Goal: Task Accomplishment & Management: Use online tool/utility

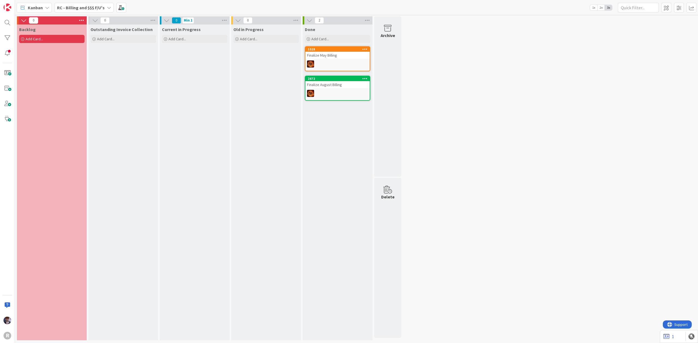
click at [86, 9] on b "RC - Billing and $$$ F/U's" at bounding box center [81, 7] width 48 height 5
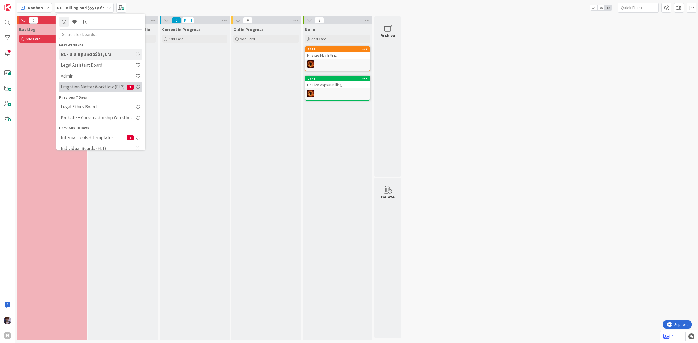
click at [85, 84] on h4 "Litigation Matter Workflow (FL2)" at bounding box center [94, 86] width 66 height 5
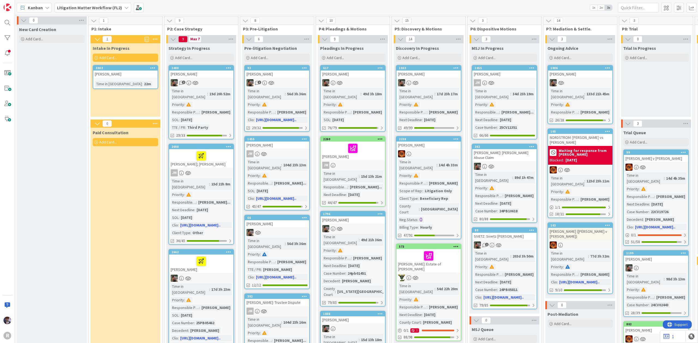
click at [131, 74] on div "[PERSON_NAME]" at bounding box center [125, 74] width 64 height 7
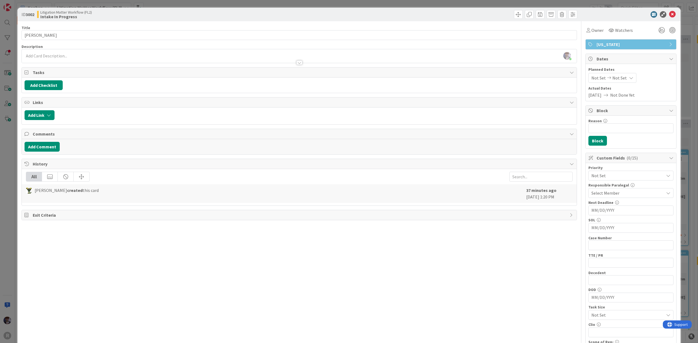
click at [14, 154] on div "ID 3002 Litigation Matter Workflow (FL2) Intake In Progress Title 13 / 128 [PER…" at bounding box center [349, 171] width 698 height 343
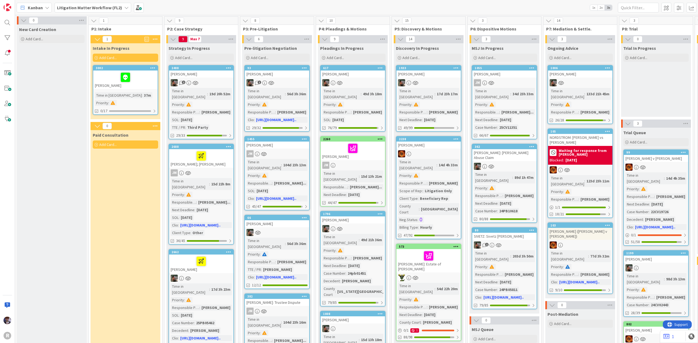
click at [106, 75] on div at bounding box center [125, 77] width 61 height 11
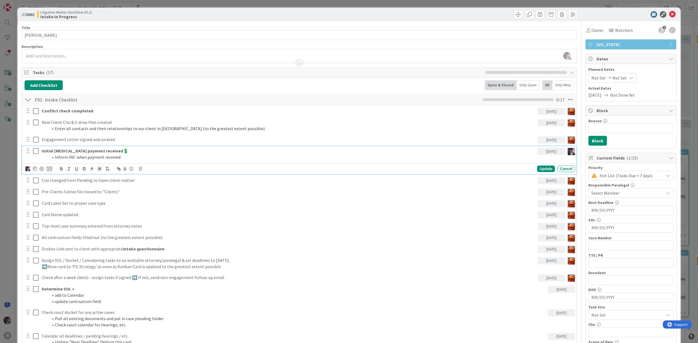
click at [70, 154] on strong "Initial [MEDICAL_DATA] payment received💲" at bounding box center [85, 150] width 87 height 5
click at [40, 171] on div at bounding box center [42, 169] width 4 height 4
click at [35, 171] on icon at bounding box center [35, 169] width 4 height 4
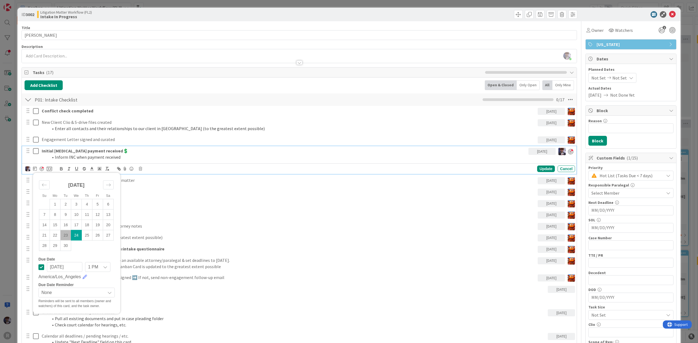
click at [69, 236] on td "23" at bounding box center [66, 235] width 11 height 10
type input "[DATE]"
click at [49, 170] on icon at bounding box center [49, 169] width 5 height 5
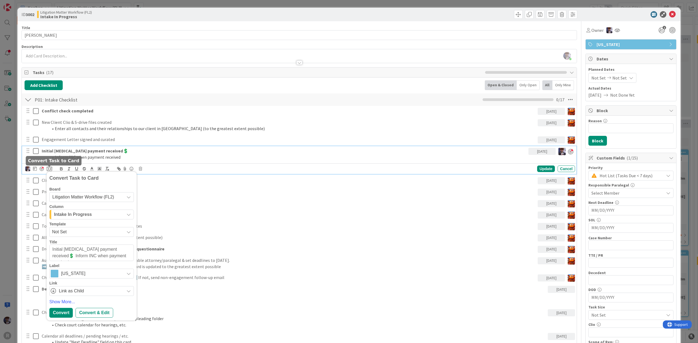
type textarea "x"
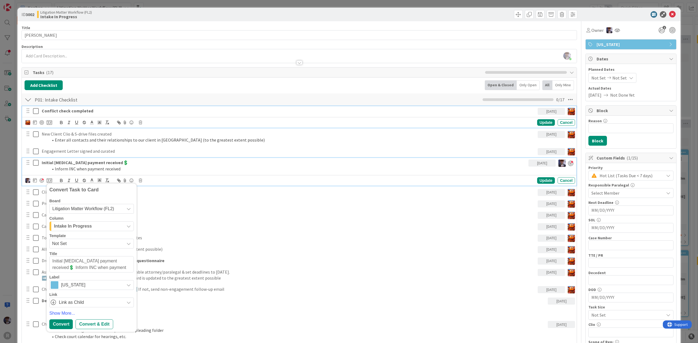
click at [79, 110] on strong "Conflict check completed" at bounding box center [68, 110] width 52 height 5
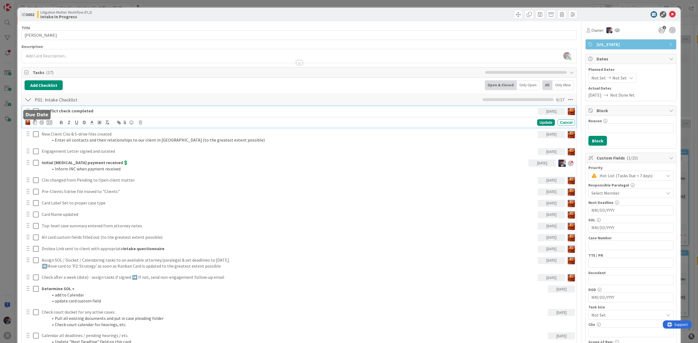
click at [34, 123] on icon at bounding box center [35, 122] width 4 height 4
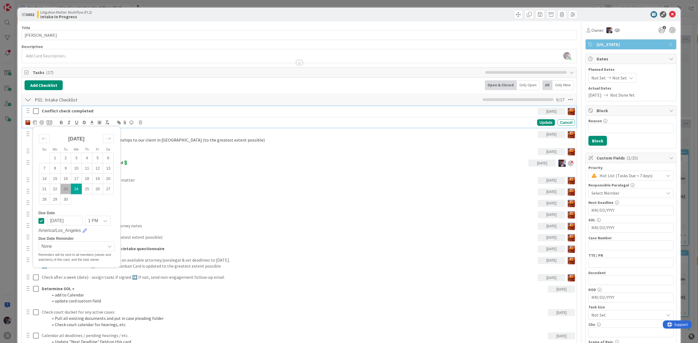
click at [67, 188] on td "23" at bounding box center [66, 189] width 11 height 10
type input "[DATE]"
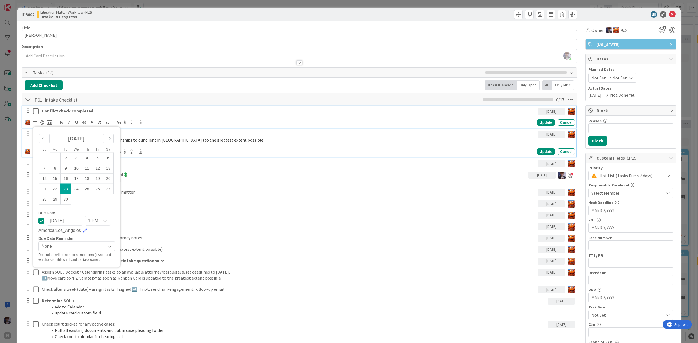
click at [132, 139] on li "Enter all contacts and their relationships to our client in [GEOGRAPHIC_DATA] (…" at bounding box center [291, 140] width 487 height 6
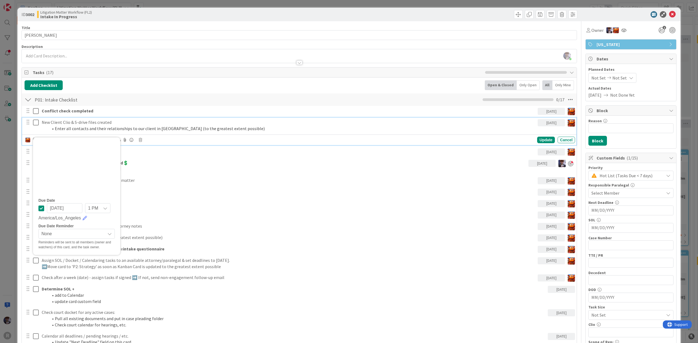
click at [55, 127] on span at bounding box center [55, 129] width 0 height 6
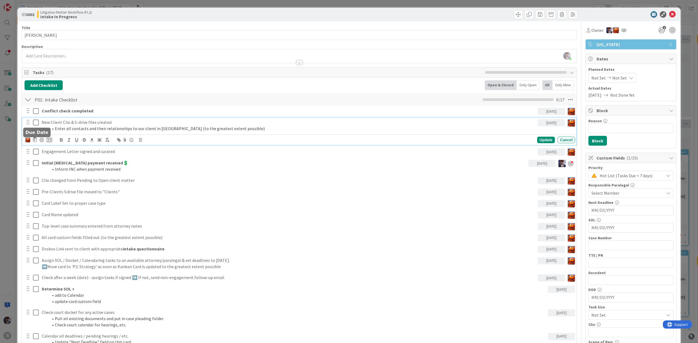
click at [37, 142] on div "Su Mo Tu We Th Fr Sa [DATE] 1 2 3 4 5 6 7 8 9 10 11 12 13 14 15 16 17 18 19 20 …" at bounding box center [38, 140] width 27 height 7
click at [37, 141] on div "Su Mo Tu We Th Fr Sa [DATE] 1 2 3 4 5 6 7 8 9 10 11 12 13 14 15 16 17 18 19 20 …" at bounding box center [38, 140] width 27 height 7
click at [36, 141] on icon at bounding box center [35, 140] width 4 height 4
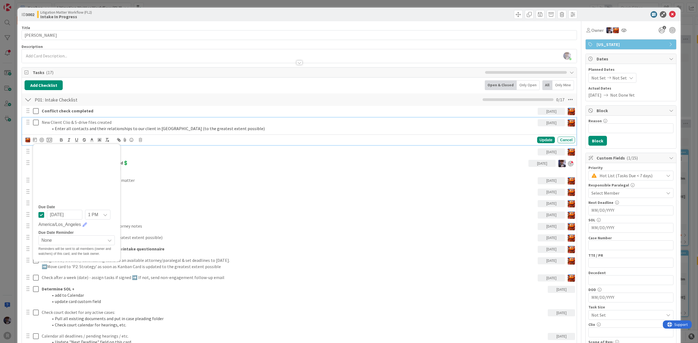
click at [171, 120] on p "New Client Clio & S-drive files created" at bounding box center [289, 122] width 494 height 6
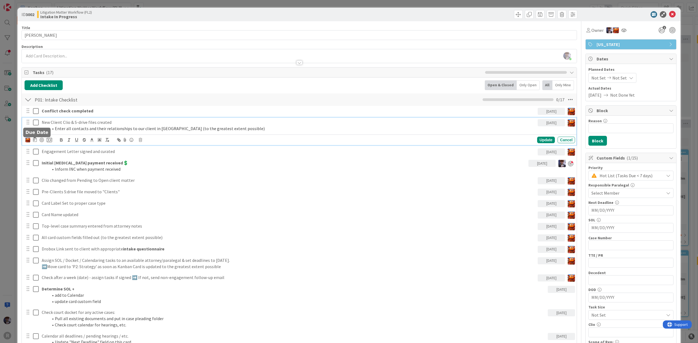
click at [35, 141] on icon at bounding box center [35, 140] width 4 height 4
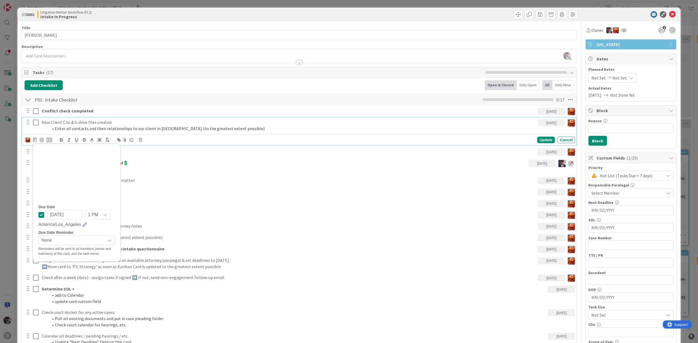
click at [76, 215] on input "[DATE]" at bounding box center [64, 215] width 35 height 10
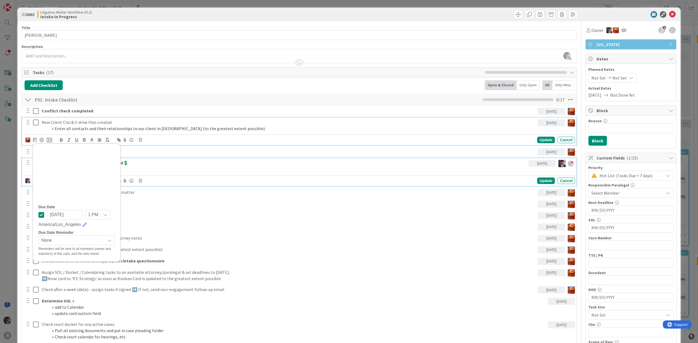
click at [251, 171] on li "Inform INC when payment received" at bounding box center [287, 169] width 478 height 6
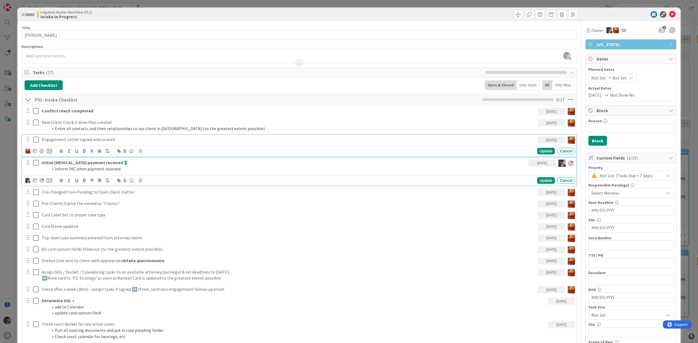
click at [73, 143] on p "Engagement Letter signed and curated" at bounding box center [289, 140] width 494 height 6
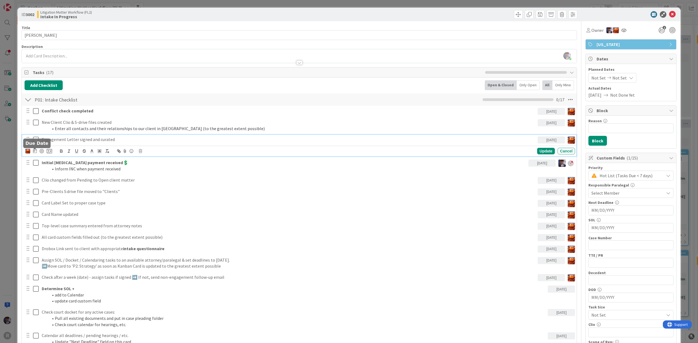
click at [37, 152] on icon at bounding box center [35, 151] width 4 height 4
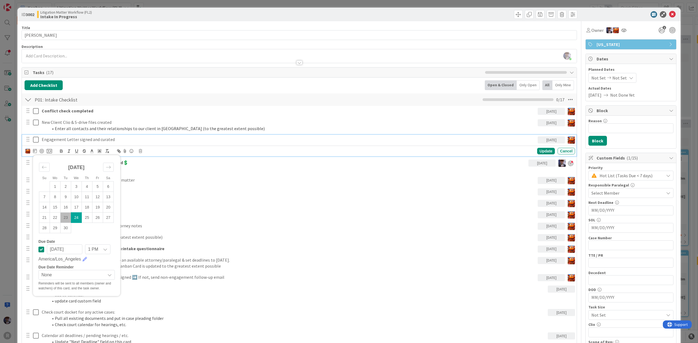
click at [65, 216] on td "23" at bounding box center [66, 218] width 11 height 10
type input "[DATE]"
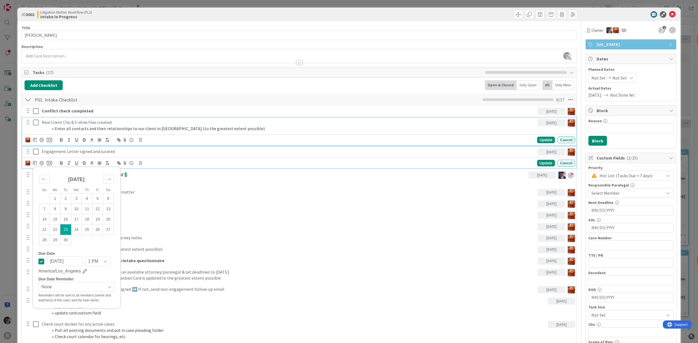
click at [68, 129] on li "Enter all contacts and their relationships to our client in [GEOGRAPHIC_DATA] (…" at bounding box center [291, 129] width 487 height 6
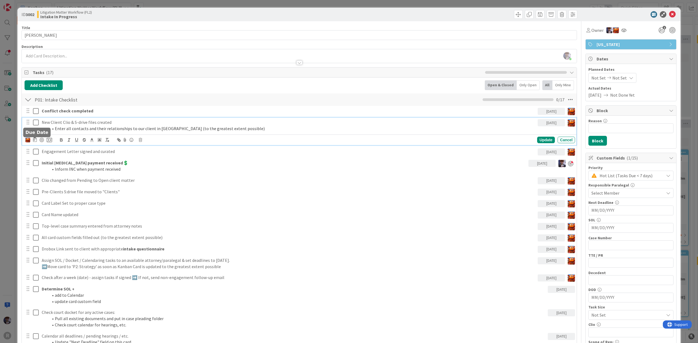
click at [36, 140] on icon at bounding box center [35, 140] width 4 height 4
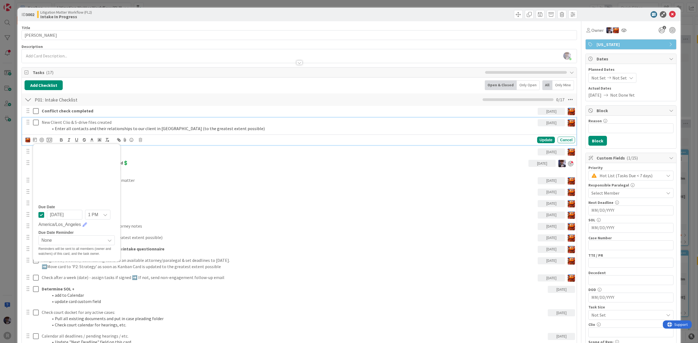
click at [68, 214] on input "[DATE]" at bounding box center [64, 215] width 35 height 10
click at [61, 216] on input "[DATE]" at bounding box center [64, 215] width 35 height 10
type input "[DATE]"
click at [537, 141] on div "Update" at bounding box center [546, 140] width 18 height 7
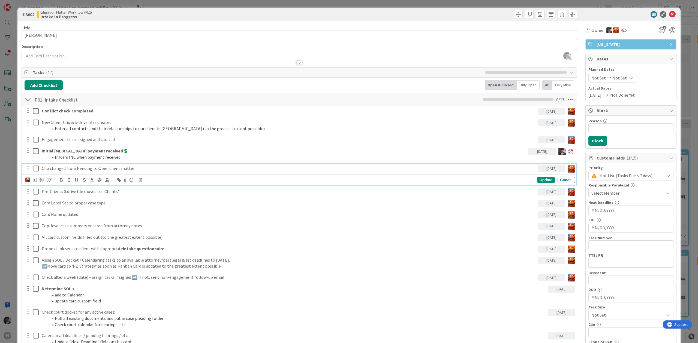
click at [102, 167] on p "Clio changed from Pending to Open client matter" at bounding box center [289, 168] width 494 height 6
click at [35, 181] on icon at bounding box center [35, 180] width 4 height 4
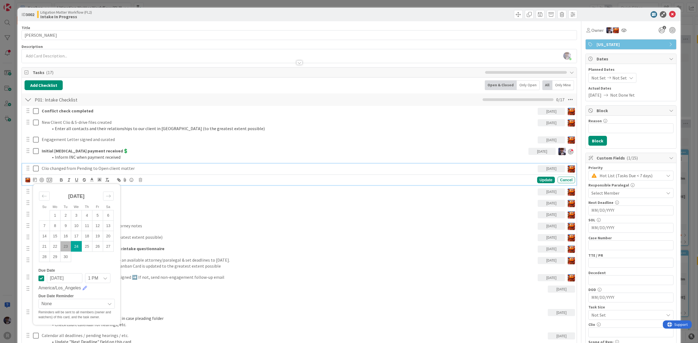
click at [65, 248] on td "23" at bounding box center [66, 247] width 11 height 10
type input "[DATE]"
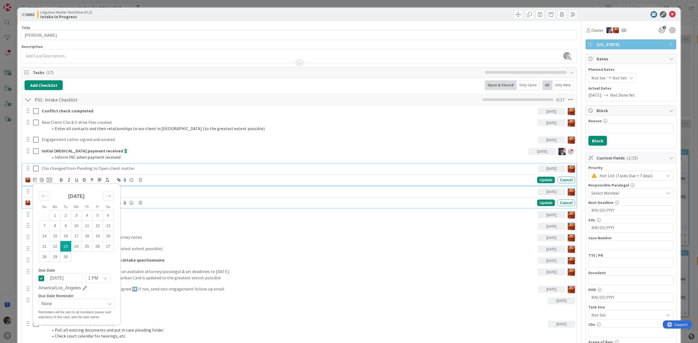
click at [138, 192] on p "Pre-Clients S:drive file moved to "Clients"" at bounding box center [289, 192] width 494 height 6
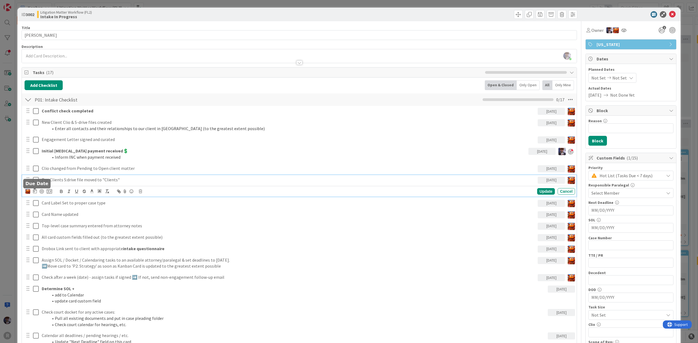
click at [36, 190] on div at bounding box center [35, 190] width 4 height 2
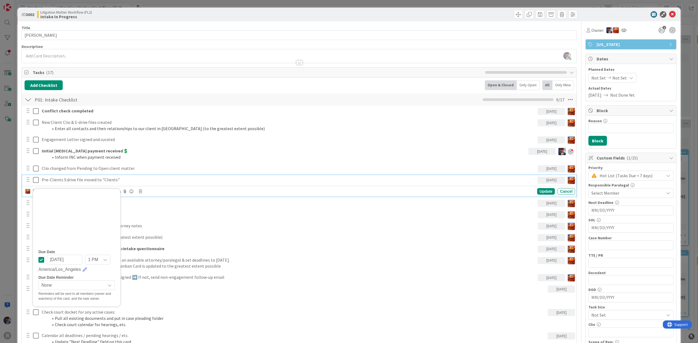
click at [50, 179] on p "Pre-Clients S:drive file moved to "Clients"" at bounding box center [289, 180] width 494 height 6
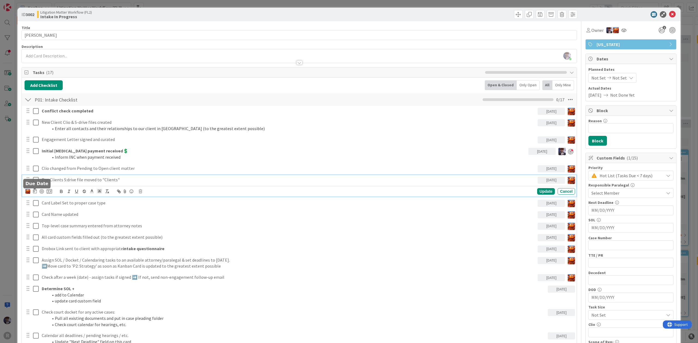
click at [35, 191] on icon at bounding box center [35, 191] width 4 height 4
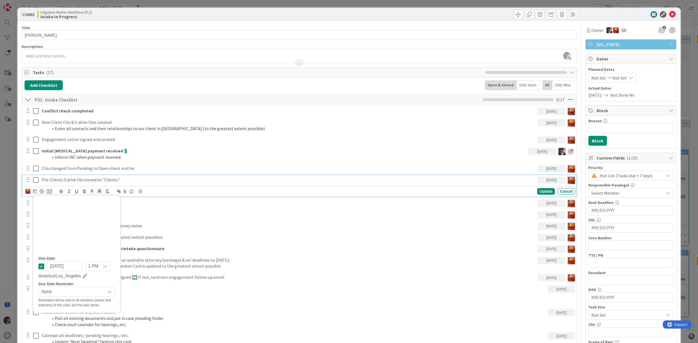
click at [58, 264] on input "[DATE]" at bounding box center [64, 266] width 35 height 10
click at [61, 265] on input "[DATE]" at bounding box center [64, 266] width 35 height 10
type input "[DATE]"
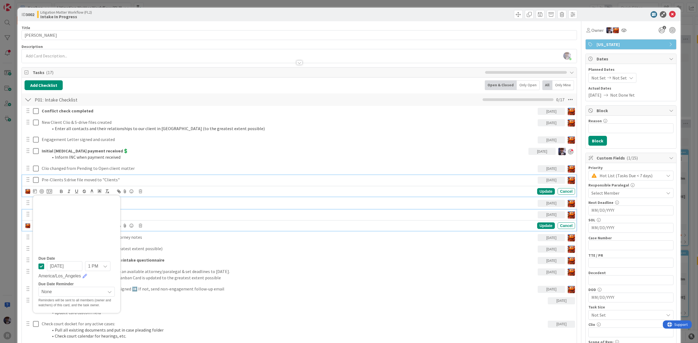
click at [173, 213] on p "Card Name updated" at bounding box center [289, 215] width 494 height 6
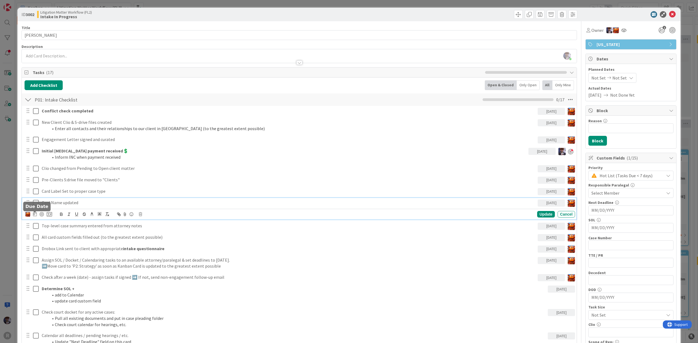
click at [34, 215] on icon at bounding box center [35, 214] width 4 height 4
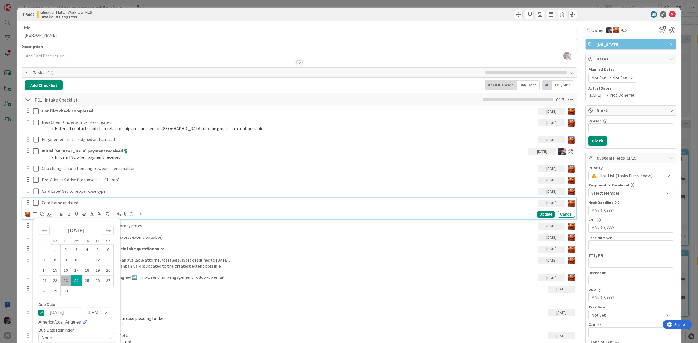
click at [66, 282] on td "23" at bounding box center [66, 281] width 11 height 10
type input "[DATE]"
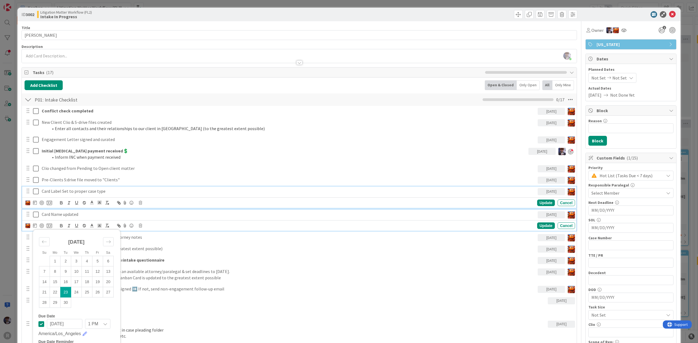
click at [75, 195] on p "Card Label Set to proper case type" at bounding box center [289, 191] width 494 height 6
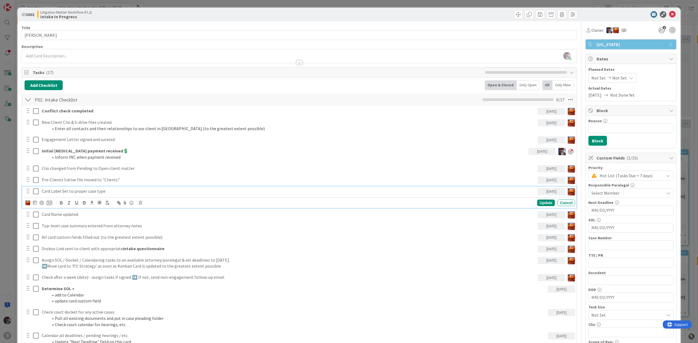
click at [32, 205] on div at bounding box center [38, 203] width 27 height 7
click at [35, 204] on icon at bounding box center [35, 203] width 4 height 4
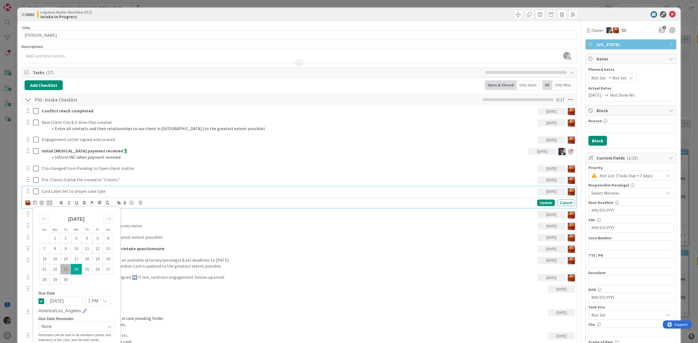
click at [68, 270] on td "23" at bounding box center [66, 269] width 11 height 10
type input "[DATE]"
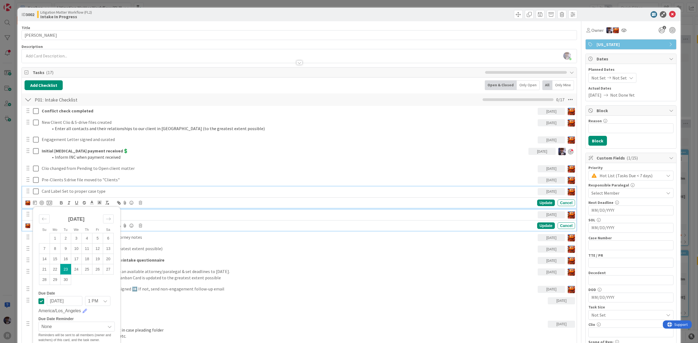
click at [489, 218] on p "Card Name updated" at bounding box center [289, 215] width 494 height 6
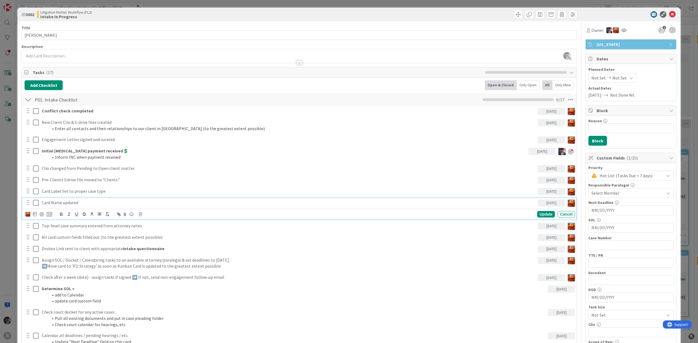
click at [142, 231] on div "Top-level case summary entered from attorney notes [DATE] Update Cancel" at bounding box center [299, 226] width 554 height 10
click at [75, 216] on p "Top-level case summary entered from attorney notes" at bounding box center [289, 214] width 494 height 6
click at [34, 225] on icon at bounding box center [35, 226] width 4 height 4
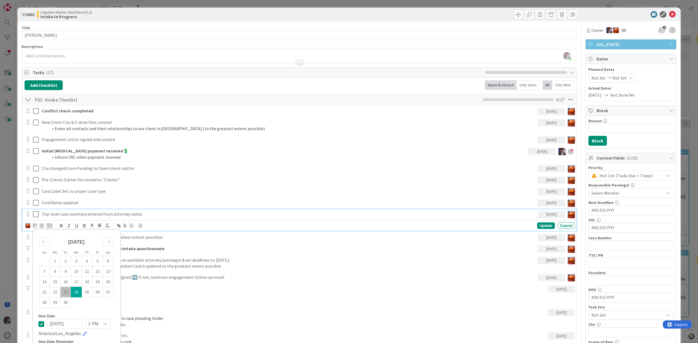
click at [67, 292] on td "23" at bounding box center [66, 292] width 11 height 10
type input "[DATE]"
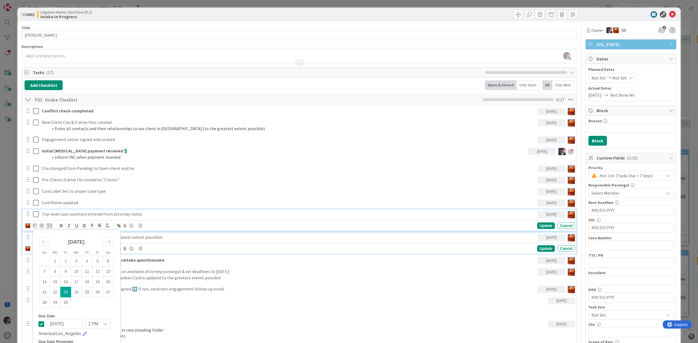
click at [139, 239] on p "All card custom fields filled out (to the greatest extent possible)" at bounding box center [289, 237] width 494 height 6
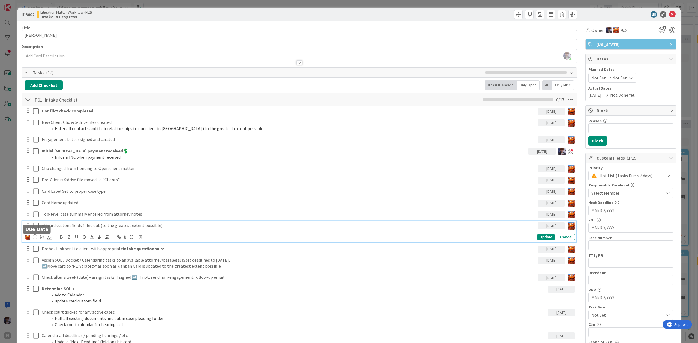
click at [33, 238] on icon at bounding box center [35, 237] width 4 height 4
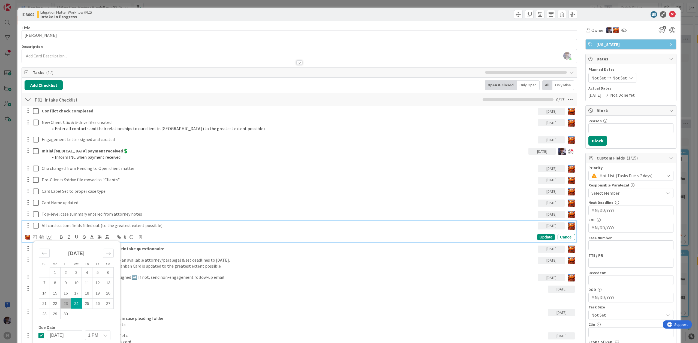
click at [66, 301] on td "23" at bounding box center [66, 304] width 11 height 10
type input "[DATE]"
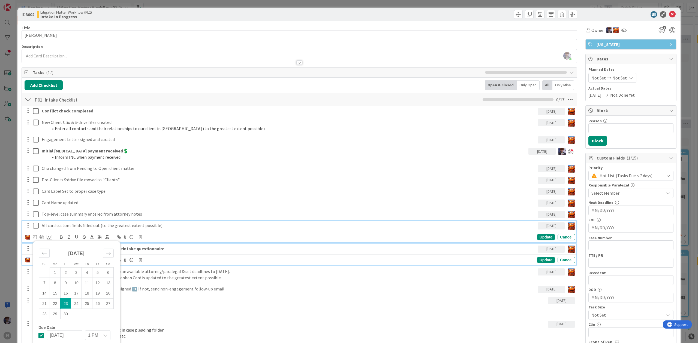
click at [153, 251] on strong "intake questionnaire" at bounding box center [143, 248] width 41 height 5
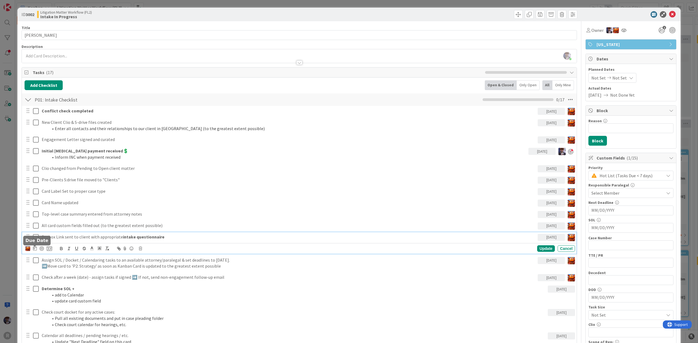
click at [34, 250] on icon at bounding box center [35, 248] width 4 height 4
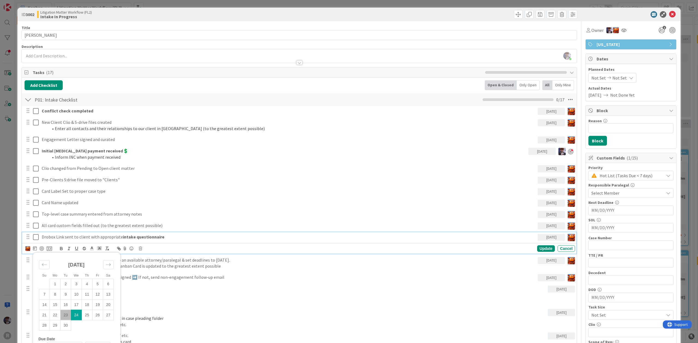
click at [66, 314] on td "23" at bounding box center [66, 315] width 11 height 10
type input "[DATE]"
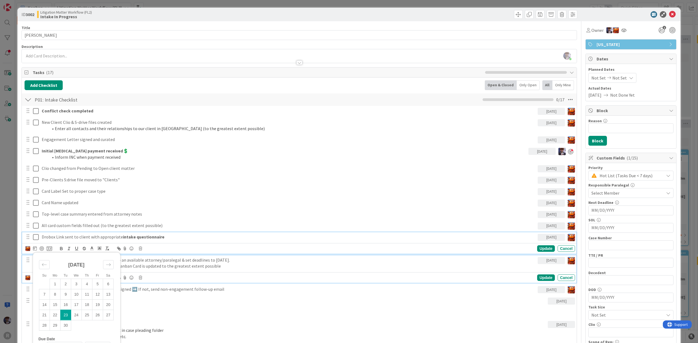
click at [142, 261] on p "Assign SOL / Docket / Calendaring tasks to an available attorney/paralegal & se…" at bounding box center [289, 260] width 494 height 6
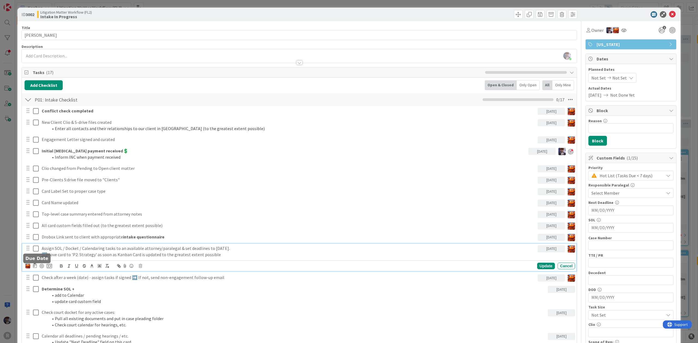
click at [35, 268] on icon at bounding box center [35, 266] width 4 height 4
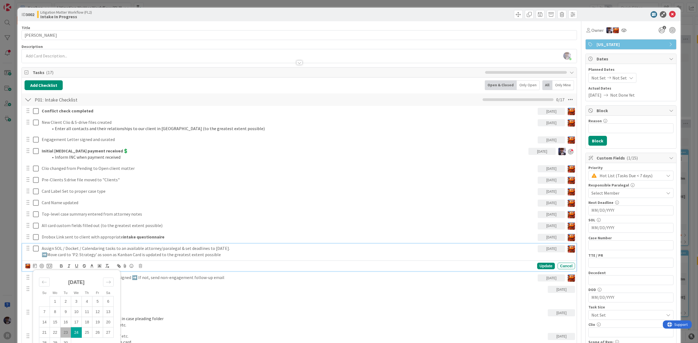
click at [67, 334] on td "23" at bounding box center [66, 333] width 11 height 10
type input "[DATE]"
click at [139, 281] on p "Check after a week (date) - assign tasks if signed ➡️ If not, send non-engageme…" at bounding box center [289, 278] width 494 height 6
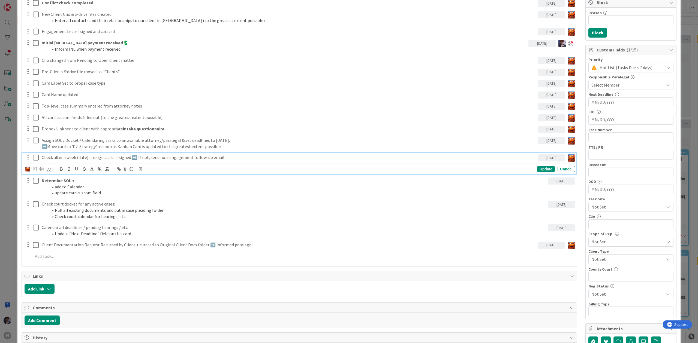
scroll to position [109, 0]
click at [37, 170] on div at bounding box center [38, 168] width 27 height 7
click at [37, 170] on icon at bounding box center [35, 168] width 4 height 4
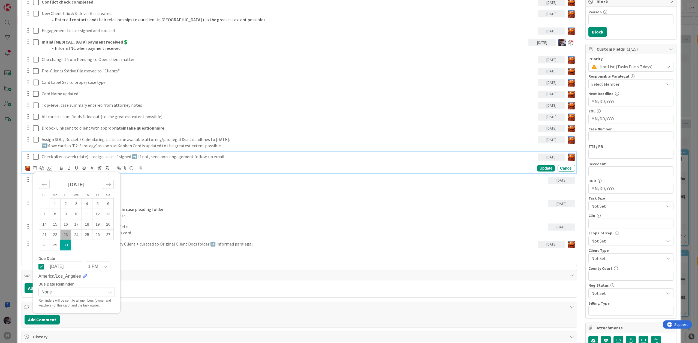
click at [64, 247] on td "30" at bounding box center [66, 245] width 11 height 10
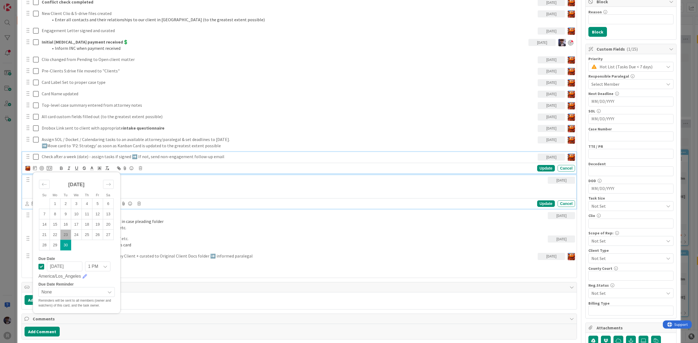
click at [185, 182] on p "Determine SOL +" at bounding box center [294, 180] width 504 height 6
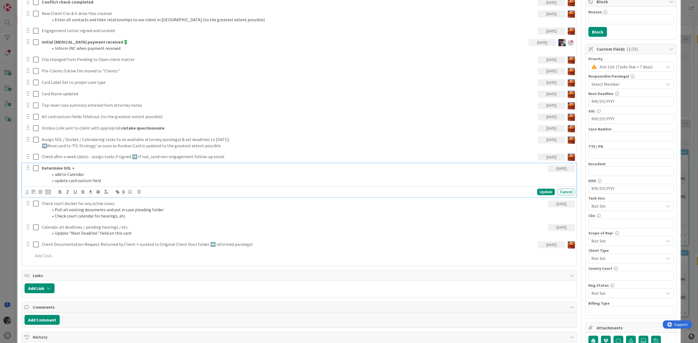
scroll to position [97, 0]
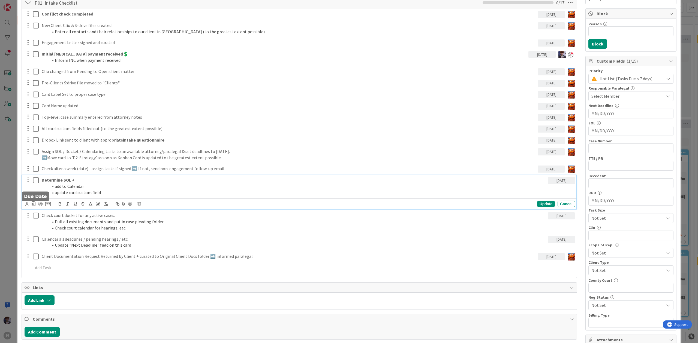
click at [35, 205] on icon at bounding box center [34, 204] width 4 height 4
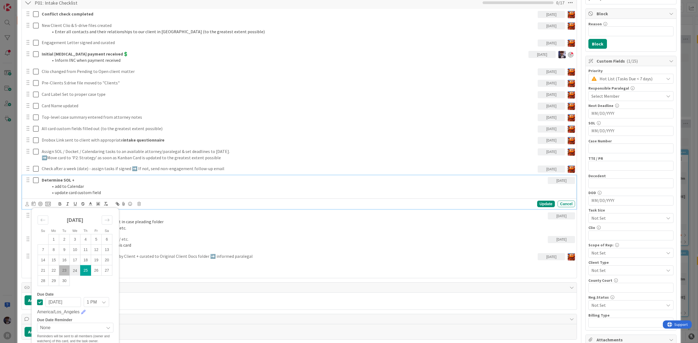
click at [71, 272] on td "24" at bounding box center [75, 271] width 11 height 10
type input "[DATE]"
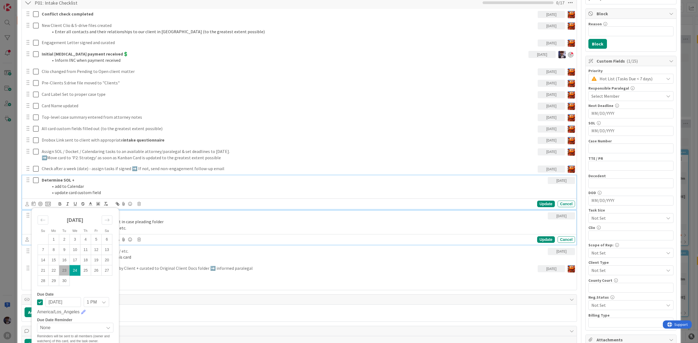
click at [137, 223] on li "Pull all existing documents and put in case pleading folder" at bounding box center [296, 222] width 497 height 6
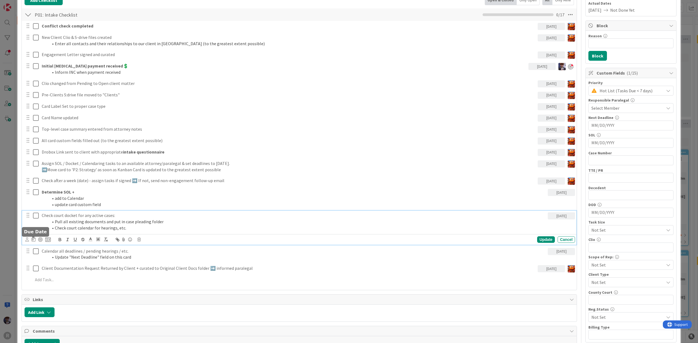
click at [34, 242] on icon at bounding box center [34, 239] width 4 height 4
click at [78, 308] on td "24" at bounding box center [75, 306] width 11 height 10
type input "[DATE]"
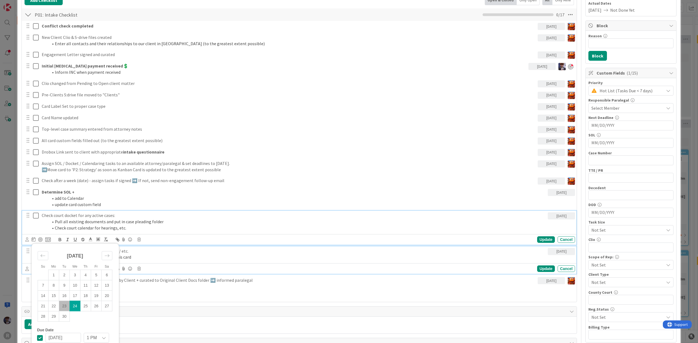
click at [153, 254] on p "Calendar all deadlines / pending hearings / etc." at bounding box center [294, 251] width 504 height 6
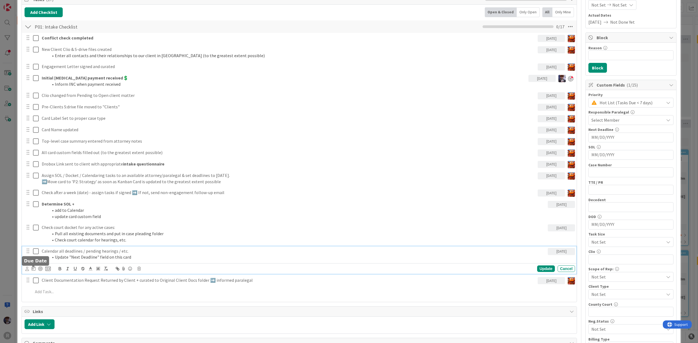
click at [35, 269] on icon at bounding box center [34, 269] width 4 height 4
click at [72, 336] on td "24" at bounding box center [75, 335] width 11 height 10
type input "[DATE]"
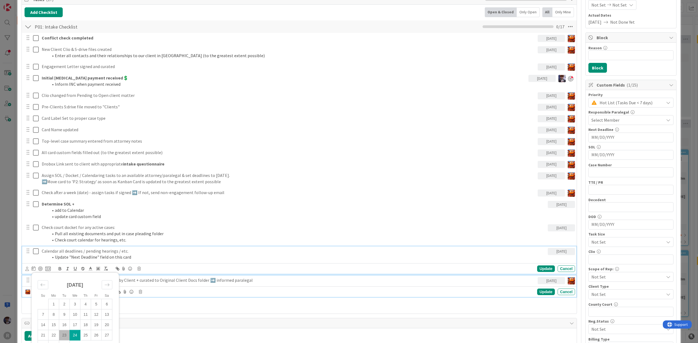
click at [141, 285] on div "Client Documentation Request Returned by Client + curated to Original Client Do…" at bounding box center [289, 281] width 498 height 10
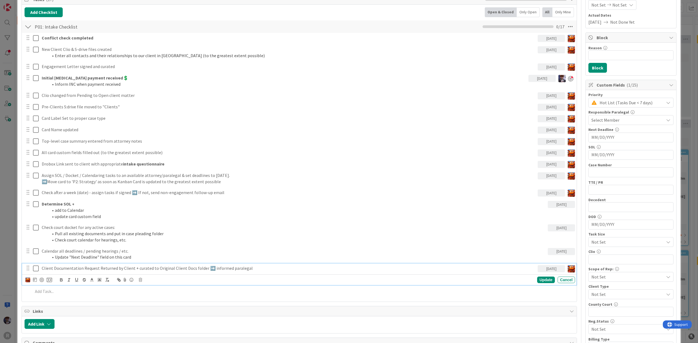
scroll to position [61, 0]
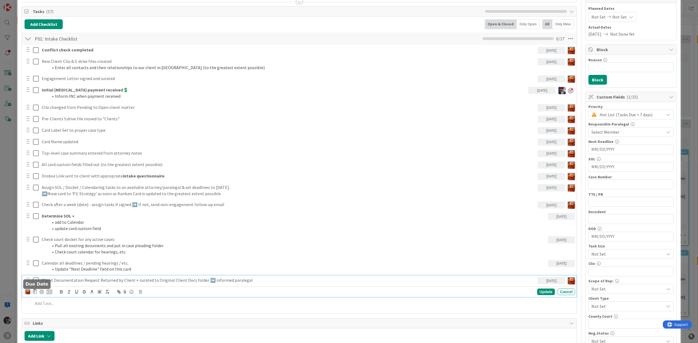
click at [33, 294] on icon at bounding box center [35, 292] width 4 height 4
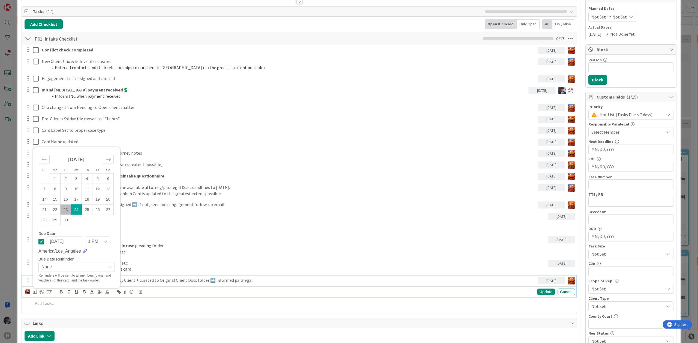
drag, startPoint x: 73, startPoint y: 212, endPoint x: 75, endPoint y: 215, distance: 4.2
click at [73, 212] on td "24" at bounding box center [76, 210] width 11 height 10
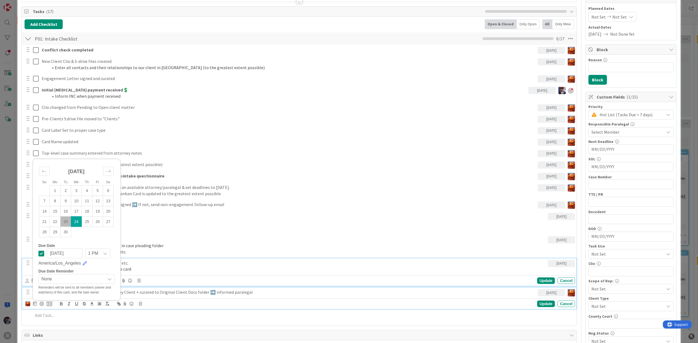
click at [156, 265] on div "Calendar all deadlines / pending hearings / etc. Update "Next Deadline" field o…" at bounding box center [299, 273] width 554 height 28
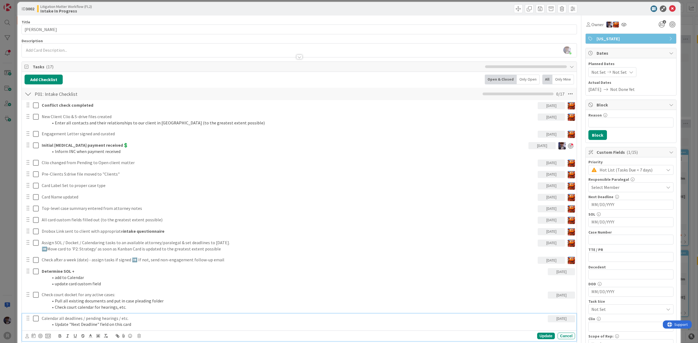
scroll to position [0, 0]
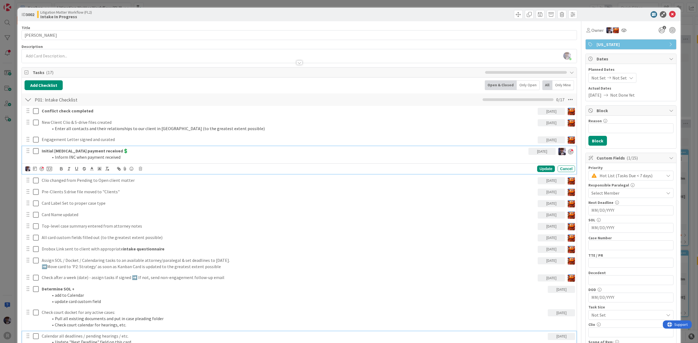
click at [54, 152] on strong "Initial [MEDICAL_DATA] payment received💲" at bounding box center [85, 150] width 87 height 5
click at [48, 171] on icon at bounding box center [49, 169] width 5 height 5
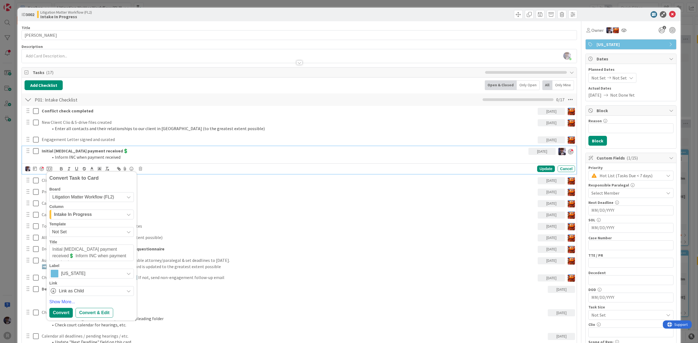
click at [83, 217] on span "Intake In Progress" at bounding box center [73, 214] width 38 height 7
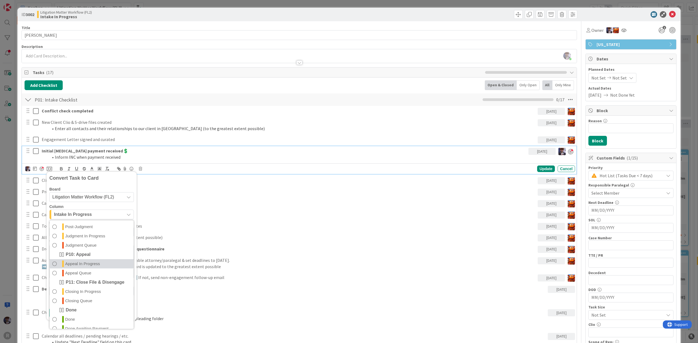
scroll to position [255, 0]
click at [87, 201] on span "Litigation Matter Workflow (FL2)" at bounding box center [86, 198] width 69 height 8
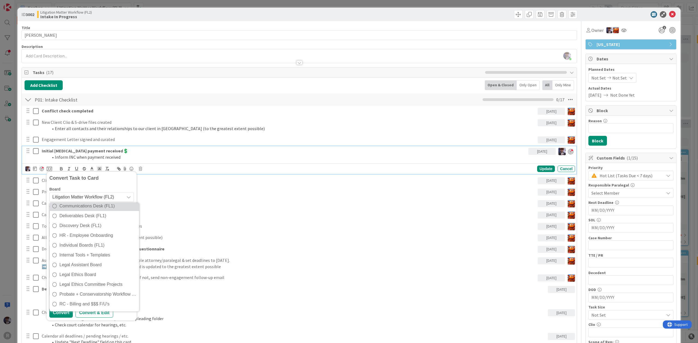
scroll to position [0, 0]
click at [78, 222] on span "Admin" at bounding box center [97, 223] width 77 height 8
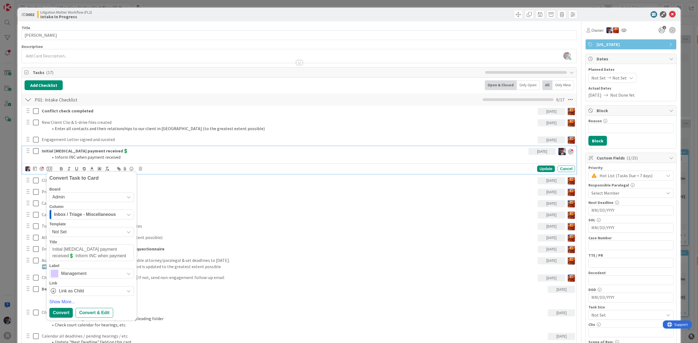
click at [74, 214] on span "Inbox / Triage - Miscellaneous" at bounding box center [85, 214] width 62 height 7
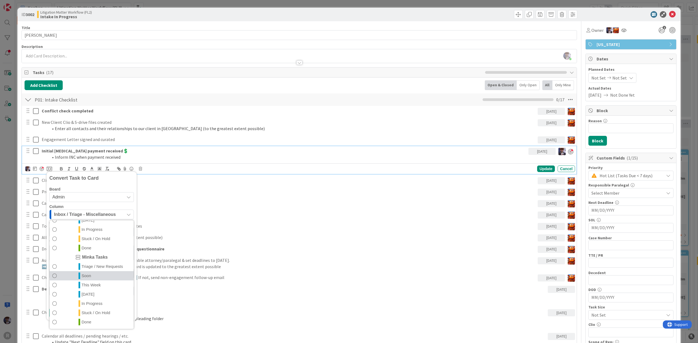
scroll to position [128, 0]
click at [99, 321] on link "Done" at bounding box center [92, 322] width 84 height 9
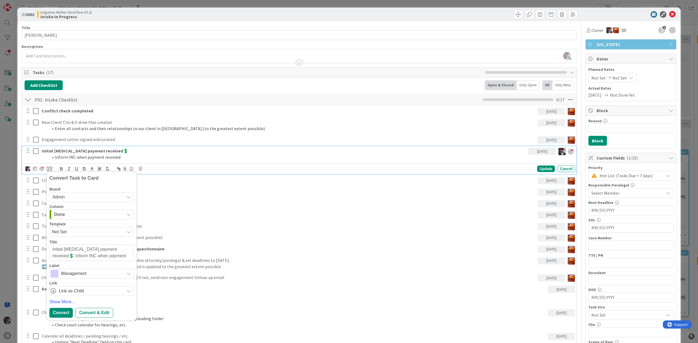
click at [73, 277] on span "Management" at bounding box center [91, 274] width 61 height 8
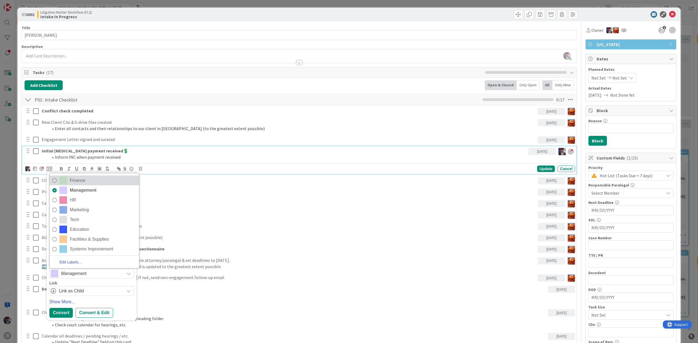
click at [87, 185] on link "Finance" at bounding box center [94, 181] width 89 height 10
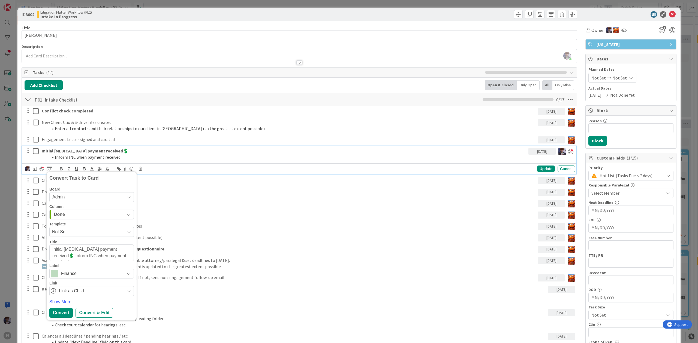
click at [60, 320] on div "Convert Task to Card Board Admin Litigation Matter Workflow (FL2) Admin Communi…" at bounding box center [92, 246] width 90 height 149
click at [60, 316] on div "Convert" at bounding box center [60, 313] width 23 height 10
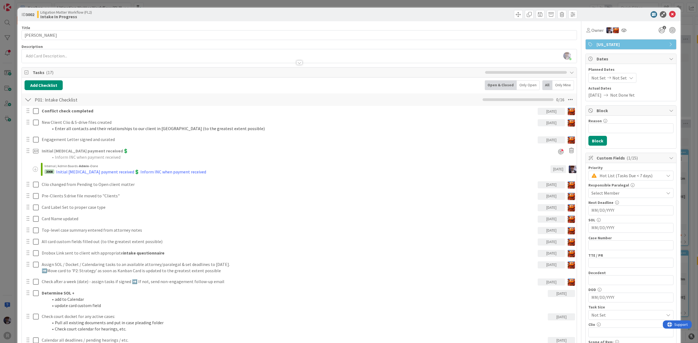
type textarea "x"
click at [526, 86] on div "Only Open" at bounding box center [528, 85] width 23 height 10
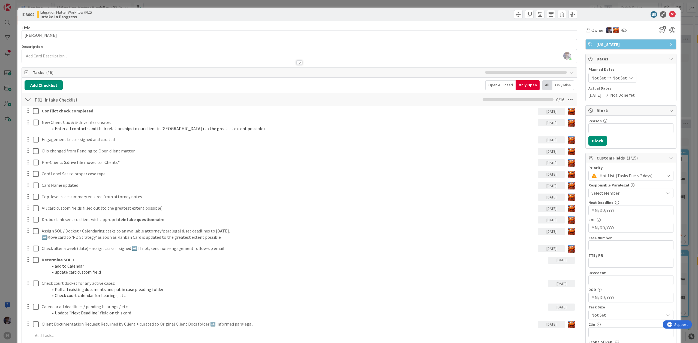
click at [491, 85] on div "Open & Closed" at bounding box center [500, 85] width 30 height 10
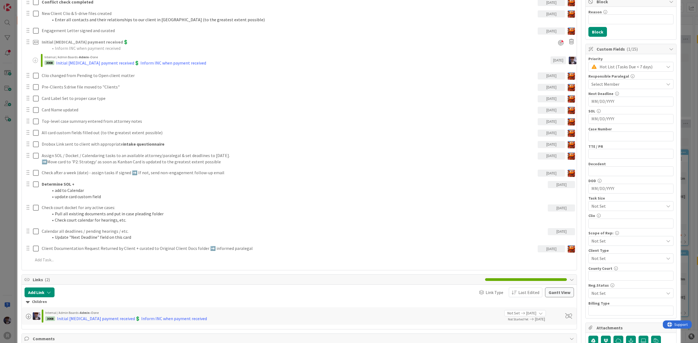
scroll to position [303, 0]
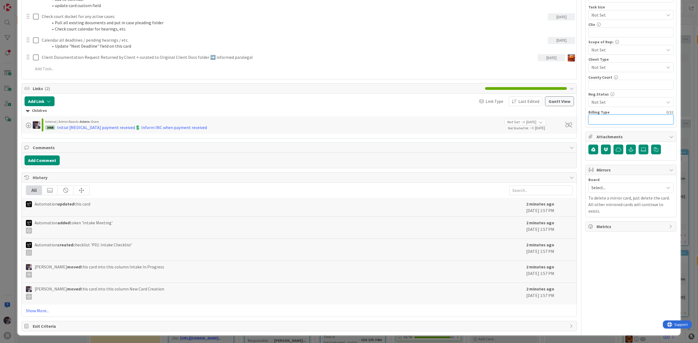
click at [610, 115] on input "text" at bounding box center [630, 120] width 85 height 10
type input "R"
drag, startPoint x: 615, startPoint y: 120, endPoint x: 610, endPoint y: 118, distance: 5.3
click at [610, 118] on input "Inform client of need over $5k" at bounding box center [630, 120] width 85 height 10
type input "Inform client if need over $5k"
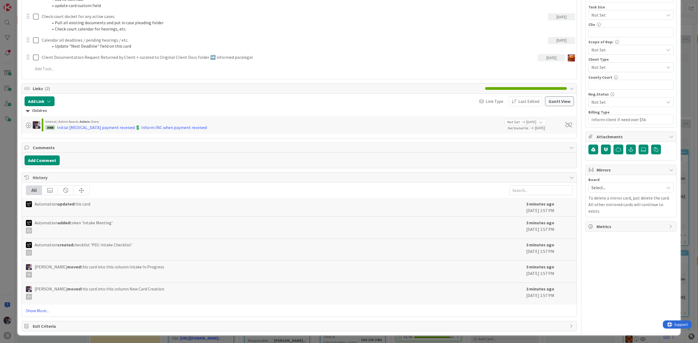
click at [613, 128] on div "Owner 1 [US_STATE] Dates Planned Dates Not Set Not Set Actual Dates [DATE] Not …" at bounding box center [630, 26] width 91 height 611
click at [680, 86] on div "ID 3002 Litigation Matter Workflow (FL2) Intake In Progress Title 13 / 128 [PER…" at bounding box center [349, 171] width 698 height 343
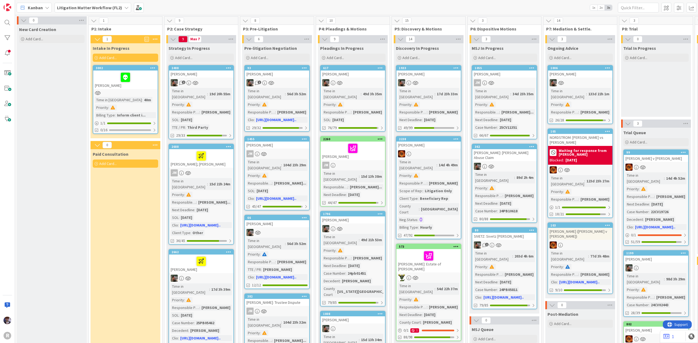
click at [111, 12] on div "Litigation Matter Workflow (FL2)" at bounding box center [93, 8] width 77 height 10
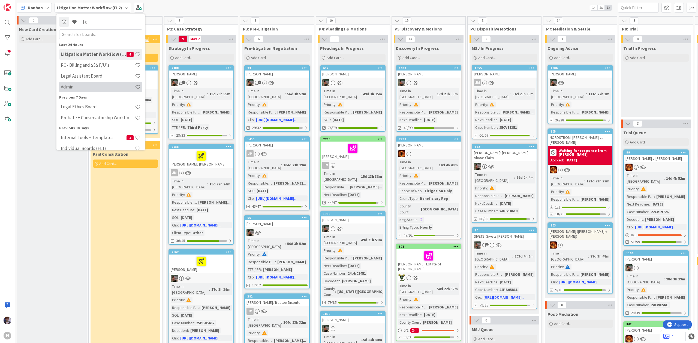
click at [97, 87] on h4 "Admin" at bounding box center [98, 86] width 74 height 5
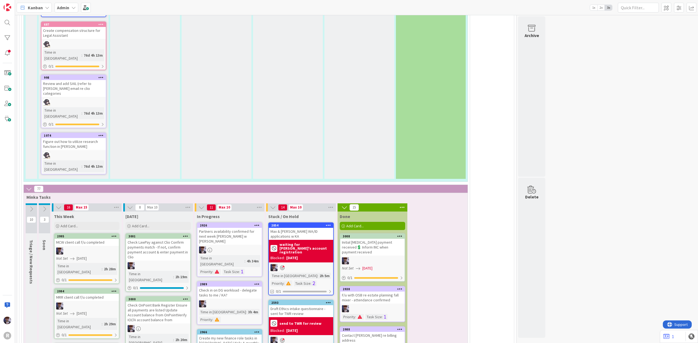
scroll to position [1293, 0]
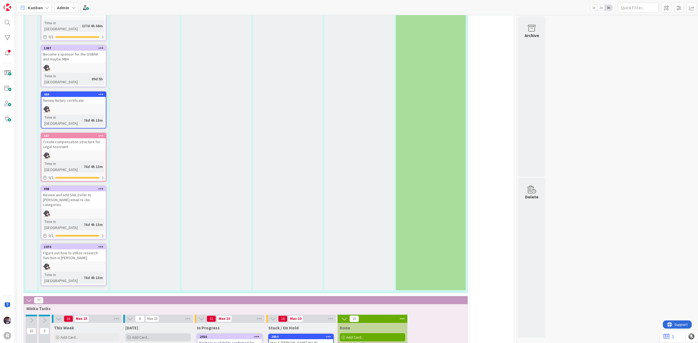
click at [158, 334] on div "Add Card..." at bounding box center [157, 338] width 65 height 8
click at [111, 334] on div "Add Card..." at bounding box center [86, 338] width 65 height 8
type textarea "x"
type textarea "J"
type textarea "x"
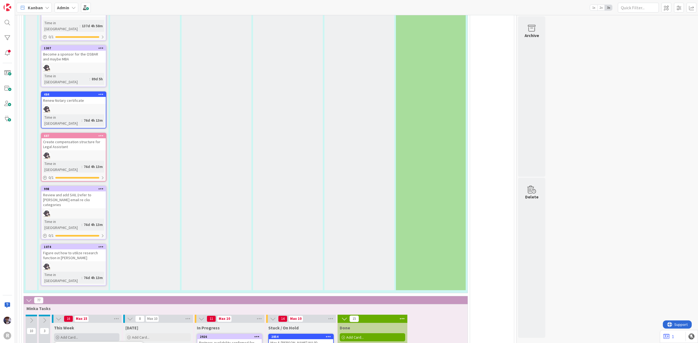
type textarea "Jan"
type textarea "x"
type textarea "[PERSON_NAME]"
type textarea "x"
type textarea "Janze"
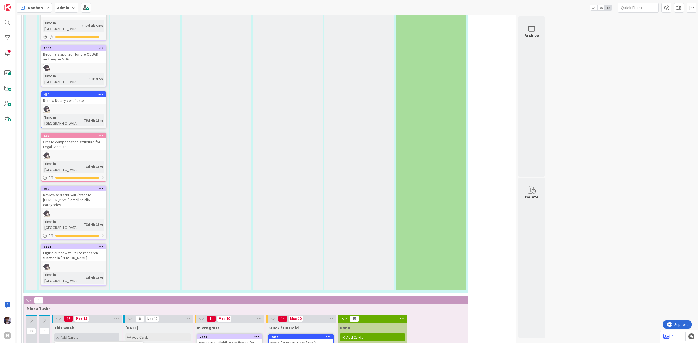
type textarea "x"
type textarea "[PERSON_NAME]"
type textarea "x"
type textarea "[PERSON_NAME]:"
type textarea "x"
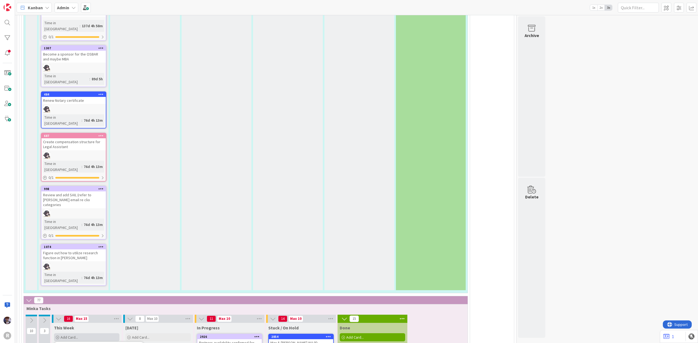
type textarea "[PERSON_NAME]:"
type textarea "x"
type textarea "[PERSON_NAME]: I"
type textarea "x"
type textarea "[PERSON_NAME]: Io"
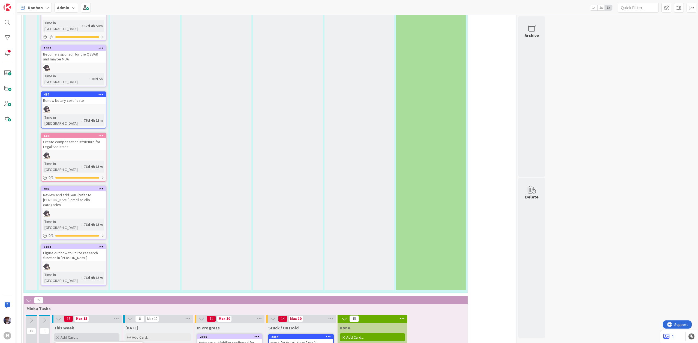
type textarea "x"
type textarea "[PERSON_NAME]: Iol"
type textarea "x"
type textarea "[PERSON_NAME]: Iolta"
type textarea "x"
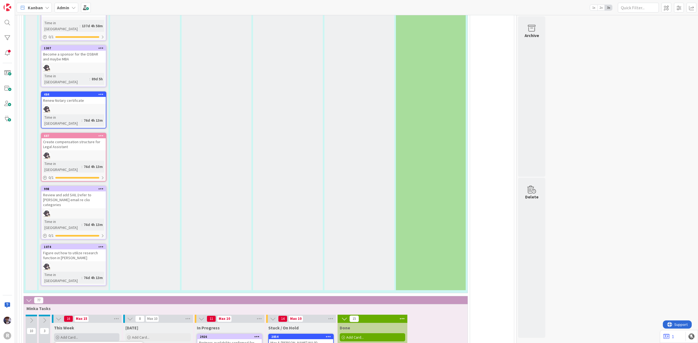
type textarea "[PERSON_NAME]: Iolta"
type textarea "x"
type textarea "[PERSON_NAME]: Iolta t"
type textarea "x"
type textarea "[PERSON_NAME]: Iolta tr"
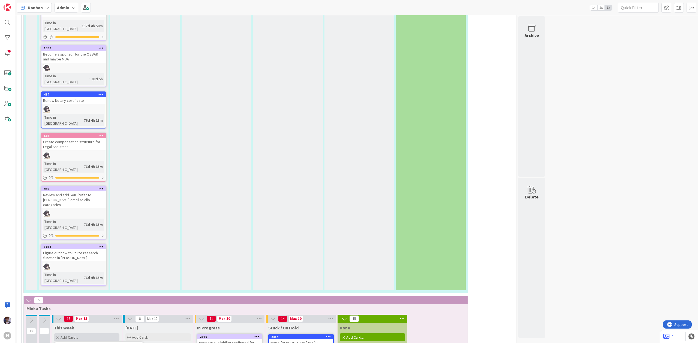
type textarea "x"
type textarea "[PERSON_NAME]: Iolta tra"
type textarea "x"
type textarea "[PERSON_NAME]: Iolta tras"
type textarea "x"
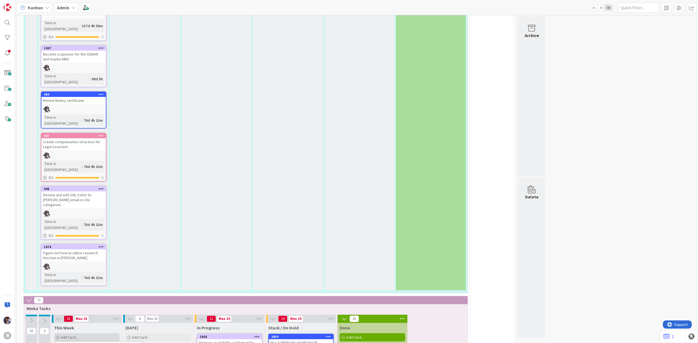
type textarea "[PERSON_NAME]: Iolta tra"
type textarea "x"
type textarea "[PERSON_NAME]: Iolta t"
type textarea "x"
type textarea "[PERSON_NAME]: Iolta"
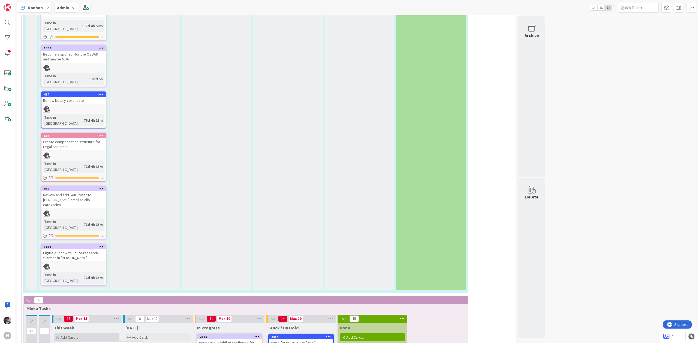
type textarea "x"
type textarea "[PERSON_NAME]: Iolta"
type textarea "x"
type textarea "[PERSON_NAME]: Iol"
type textarea "x"
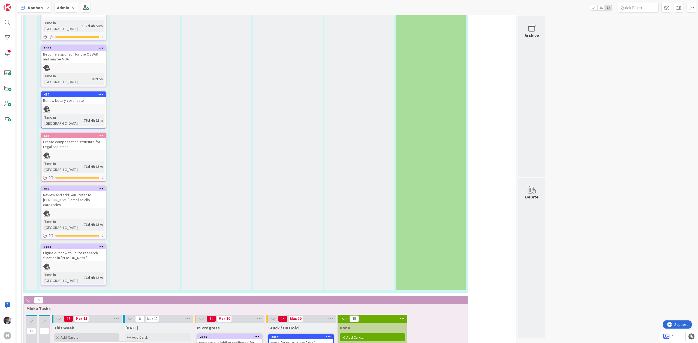
type textarea "[PERSON_NAME]: Io"
type textarea "x"
type textarea "[PERSON_NAME]: I"
type textarea "x"
type textarea "[PERSON_NAME]:"
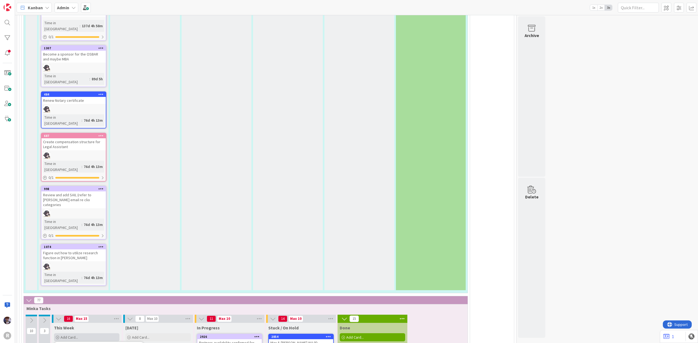
type textarea "x"
type textarea "[PERSON_NAME]: co"
type textarea "x"
type textarea "[PERSON_NAME]: cor"
type textarea "x"
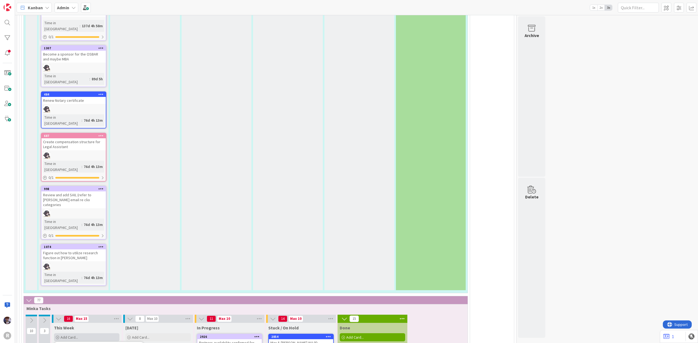
type textarea "[PERSON_NAME]: core"
type textarea "x"
type textarea "[PERSON_NAME]: corec"
type textarea "x"
type textarea "[PERSON_NAME]: corect"
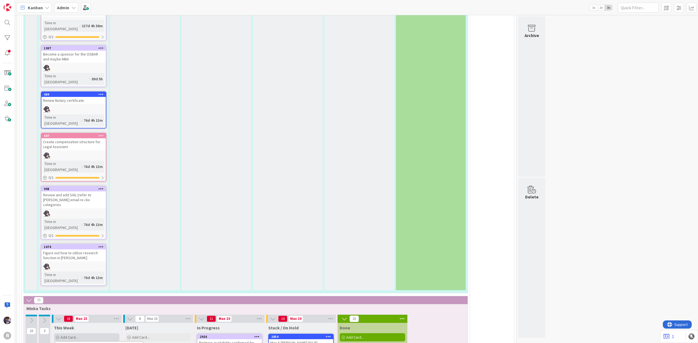
type textarea "x"
type textarea "[PERSON_NAME]: corect"
type textarea "x"
type textarea "[PERSON_NAME]: corect ="
type textarea "x"
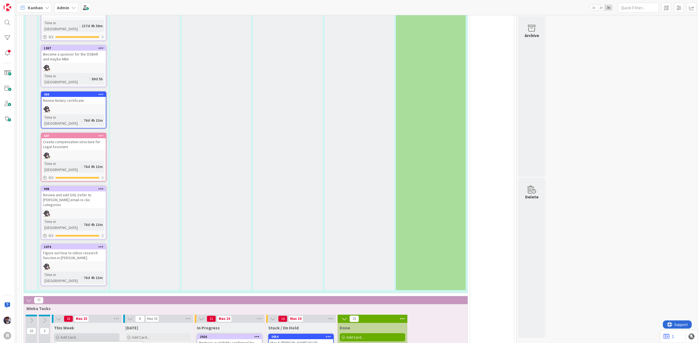
type textarea "[PERSON_NAME]: corect"
type textarea "x"
type textarea "[PERSON_NAME]: corect"
type textarea "x"
type textarea "[PERSON_NAME]: corec"
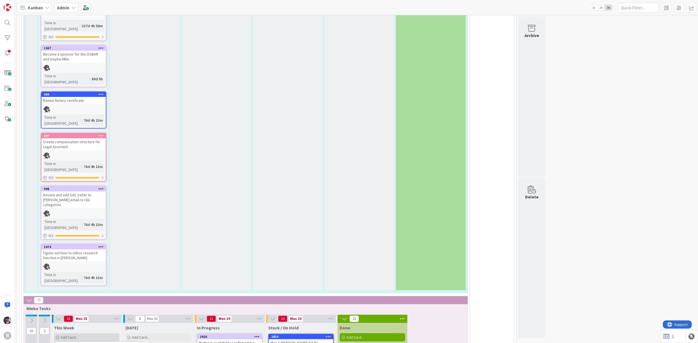
type textarea "x"
type textarea "[PERSON_NAME]: core"
type textarea "x"
type textarea "[PERSON_NAME]: cor"
type textarea "x"
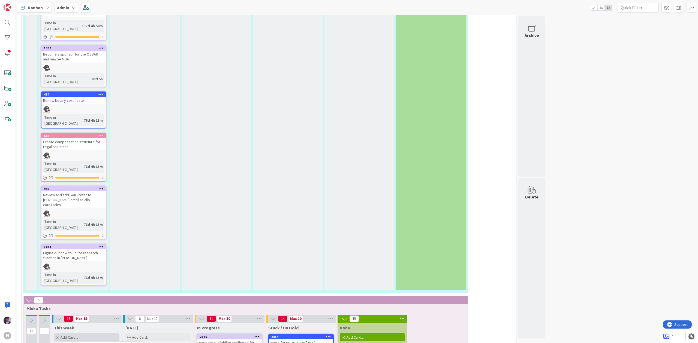
type textarea "[PERSON_NAME]: corre"
type textarea "x"
type textarea "[PERSON_NAME]: correc"
type textarea "x"
type textarea "[PERSON_NAME]: correct"
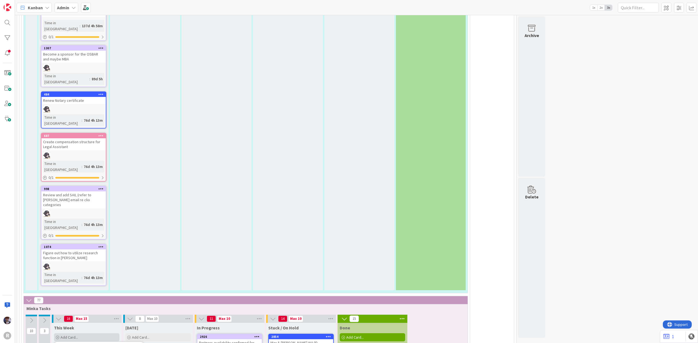
type textarea "x"
type textarea "[PERSON_NAME]: correct"
type textarea "x"
type textarea "[PERSON_NAME]: correct cl"
type textarea "x"
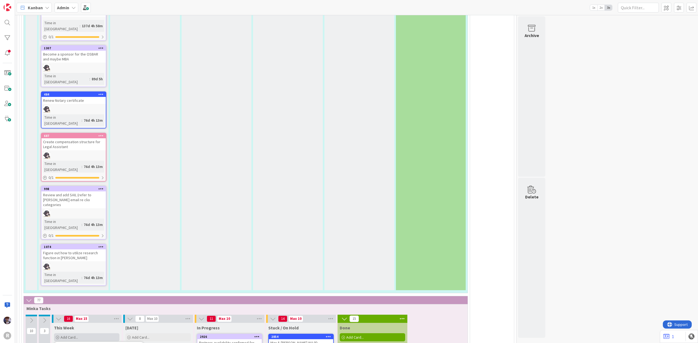
type textarea "[PERSON_NAME]: correct cli"
type textarea "x"
type textarea "[PERSON_NAME]: correct clie"
type textarea "x"
type textarea "[PERSON_NAME]: correct clien"
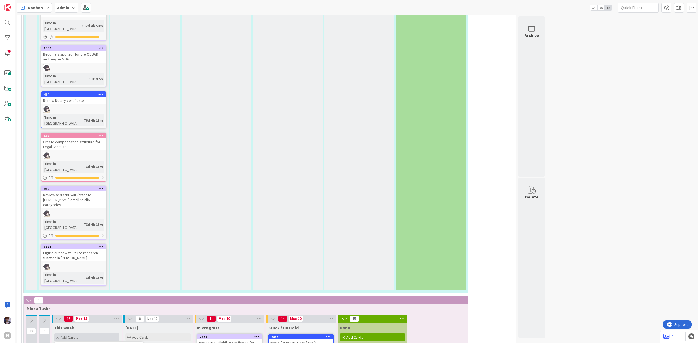
type textarea "x"
type textarea "[PERSON_NAME]: correct client"
type textarea "x"
type textarea "[PERSON_NAME]: correct client"
type textarea "x"
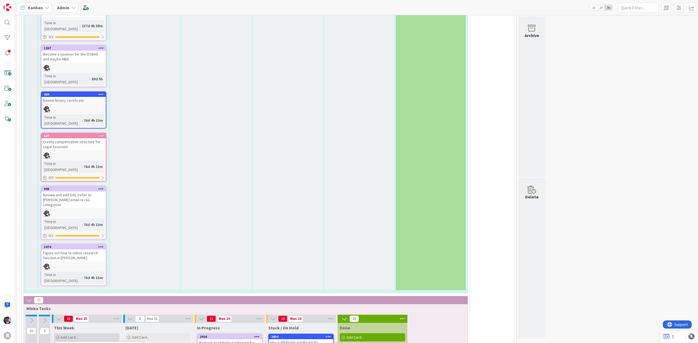
type textarea "[PERSON_NAME]: correct client p"
type textarea "x"
type textarea "[PERSON_NAME]: correct client pa"
type textarea "x"
type textarea "[PERSON_NAME]: correct client pay"
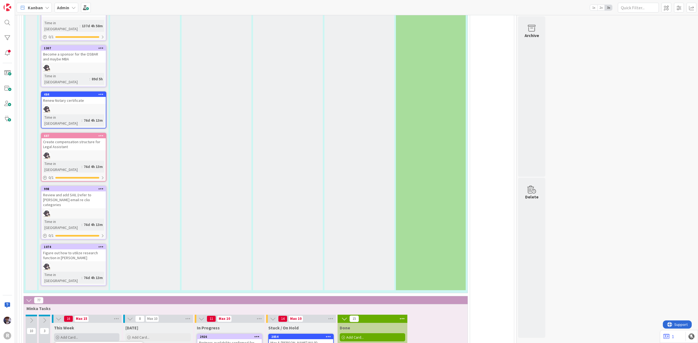
type textarea "x"
type textarea "[PERSON_NAME]: correct client paym"
type textarea "x"
type textarea "[PERSON_NAME]: correct client payme"
type textarea "x"
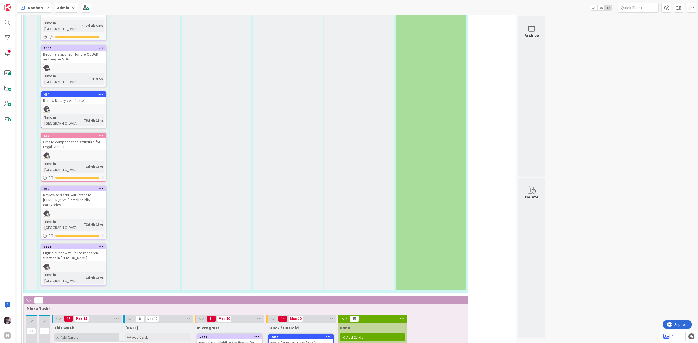
type textarea "[PERSON_NAME]: correct client paymen"
type textarea "x"
type textarea "[PERSON_NAME]: correct client payment"
type textarea "x"
type textarea "[PERSON_NAME]: correct client payment t"
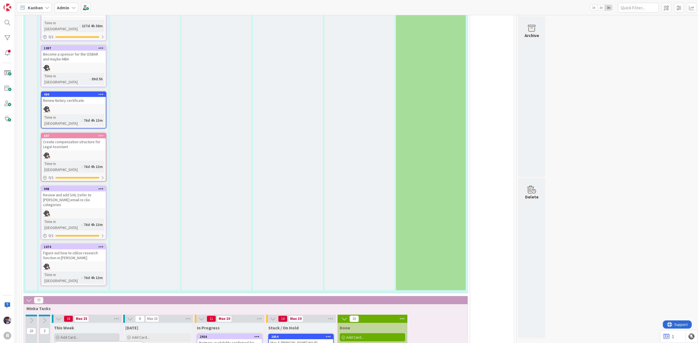
type textarea "x"
type textarea "[PERSON_NAME]: correct client payment to"
type textarea "x"
type textarea "[PERSON_NAME]: correct client payment to"
type textarea "x"
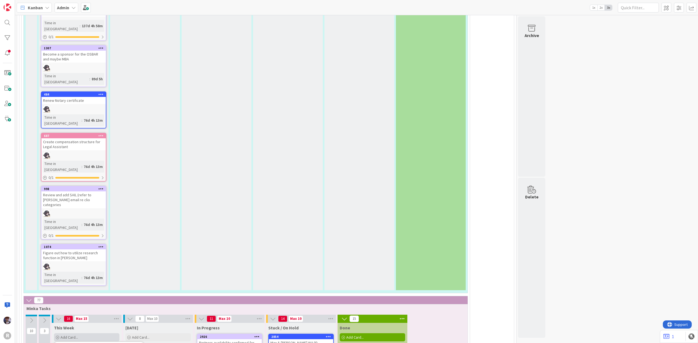
type textarea "[PERSON_NAME]: correct client payment to o"
type textarea "x"
type textarea "[PERSON_NAME]: correct client payment to op"
type textarea "x"
type textarea "[PERSON_NAME]: correct client payment to op."
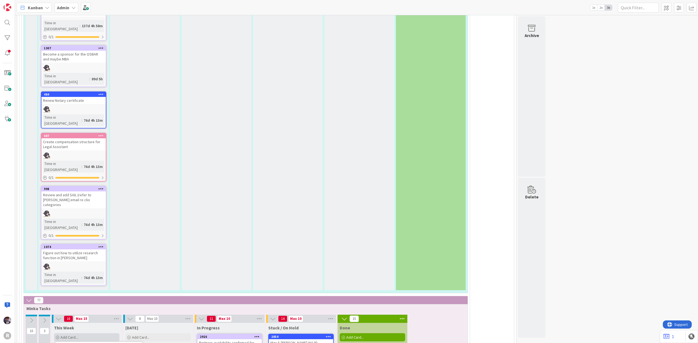
type textarea "x"
type textarea "[PERSON_NAME]: correct client payment to op."
type textarea "x"
type textarea "[PERSON_NAME]: correct client payment to op. a"
type textarea "x"
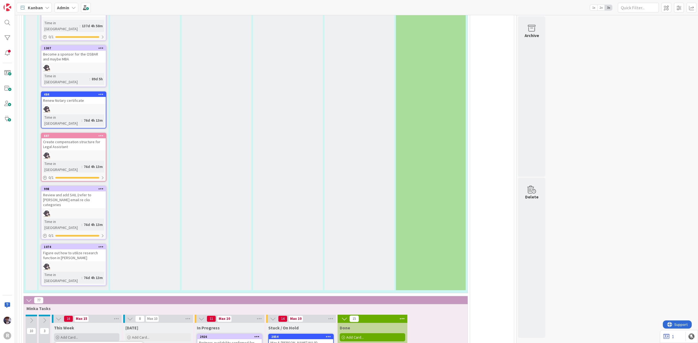
type textarea "[PERSON_NAME]: correct client payment to op. ac"
type textarea "x"
type textarea "[PERSON_NAME]: correct client payment to op. acc"
type textarea "x"
type textarea "[PERSON_NAME]: correct client payment to op. accn"
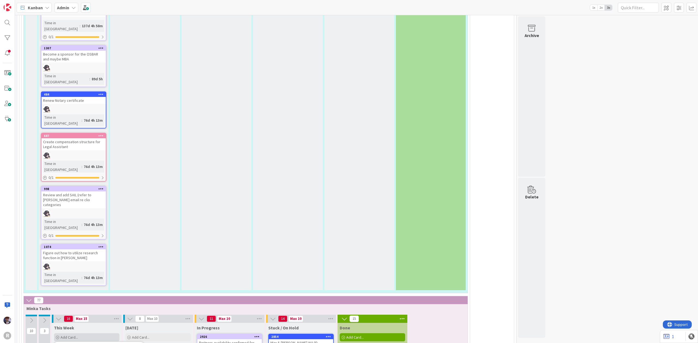
type textarea "x"
type textarea "[PERSON_NAME]: correct client payment to op. accnt"
type textarea "x"
type textarea "[PERSON_NAME]: correct client payment to op. accnt."
type textarea "x"
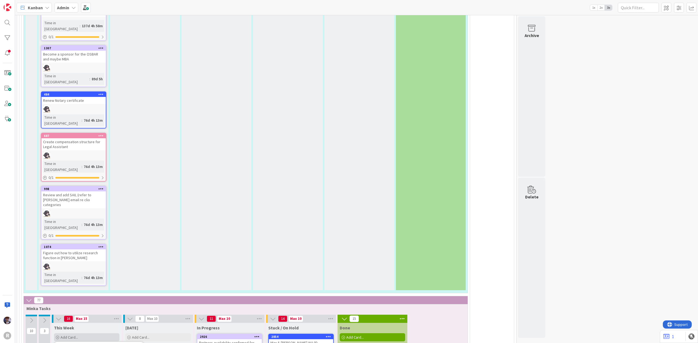
type textarea "[PERSON_NAME]: correct client payment to op. accnt."
type textarea "x"
type textarea "[PERSON_NAME]: correct client payment to op. accnt. -"
type textarea "x"
type textarea "[PERSON_NAME]: correct client payment to op. accnt. -"
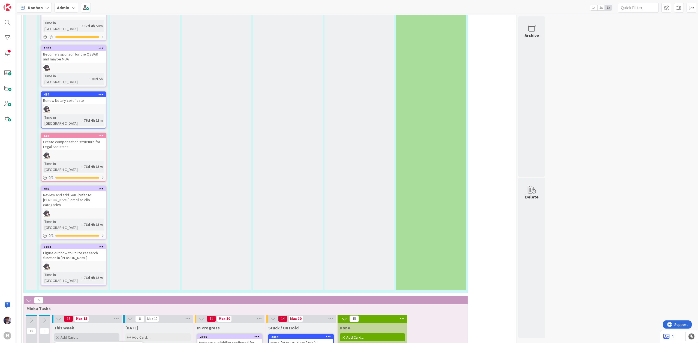
type textarea "x"
type textarea "[PERSON_NAME]: correct client payment to op. accnt. -"
type textarea "x"
type textarea "[PERSON_NAME]: correct client payment to op. accnt."
type textarea "x"
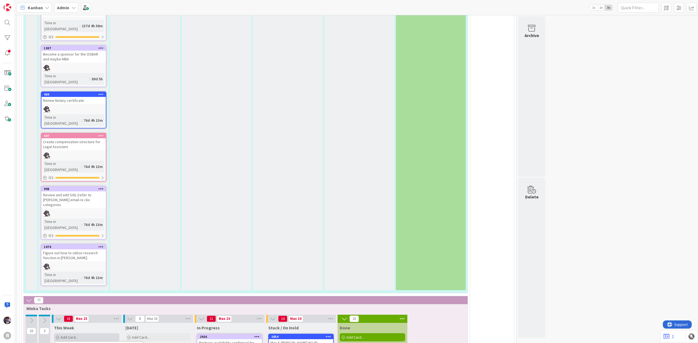
type textarea "[PERSON_NAME]: correct client payment to op. accnt."
type textarea "x"
type textarea "[PERSON_NAME]: correct client payment to op. accnt.:"
type textarea "x"
type textarea "[PERSON_NAME]: correct client payment to op. accnt.:"
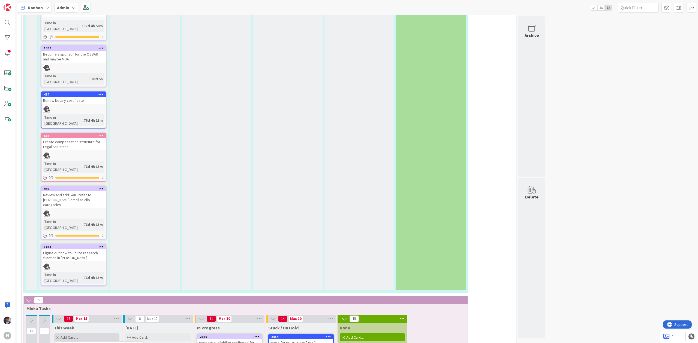
type textarea "x"
type textarea "[PERSON_NAME]: correct client payment to op. accnt.: S"
type textarea "x"
type textarea "[PERSON_NAME]: correct client payment to op. accnt.: Se"
type textarea "x"
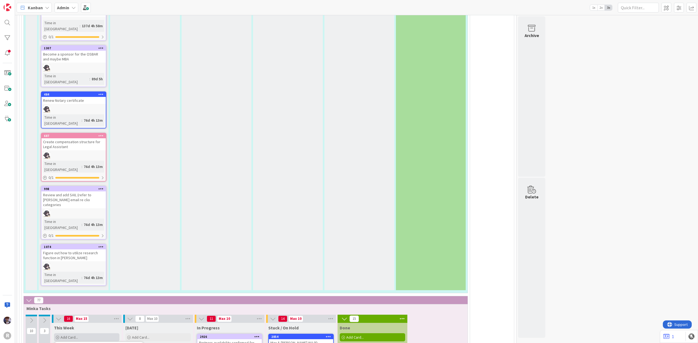
type textarea "[PERSON_NAME]: correct client payment to op. accnt.: Sen"
type textarea "x"
type textarea "[PERSON_NAME]: correct client payment to op. accnt.: Send"
type textarea "x"
type textarea "[PERSON_NAME]: correct client payment to op. accnt.: Send I"
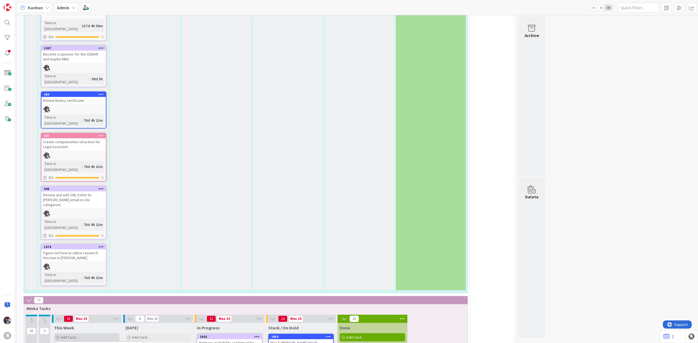
type textarea "x"
type textarea "[PERSON_NAME]: correct client payment to op. accnt.: Send"
type textarea "x"
type textarea "[PERSON_NAME]: correct client payment to op. accnt.: Send"
type textarea "x"
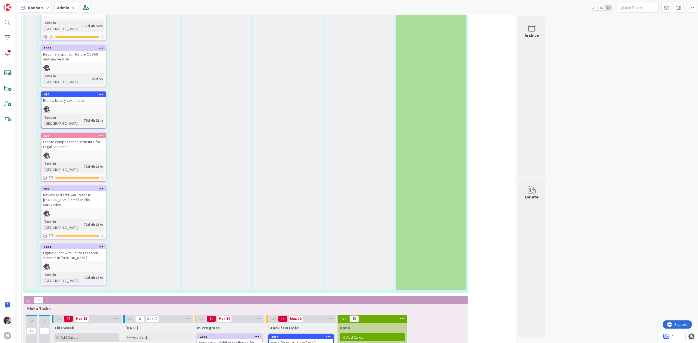
type textarea "[PERSON_NAME]: correct client payment to op. accnt.: Sen"
type textarea "x"
type textarea "[PERSON_NAME]: correct client payment to op. accnt.: Se"
type textarea "x"
type textarea "[PERSON_NAME]: correct client payment to op. accnt.: S"
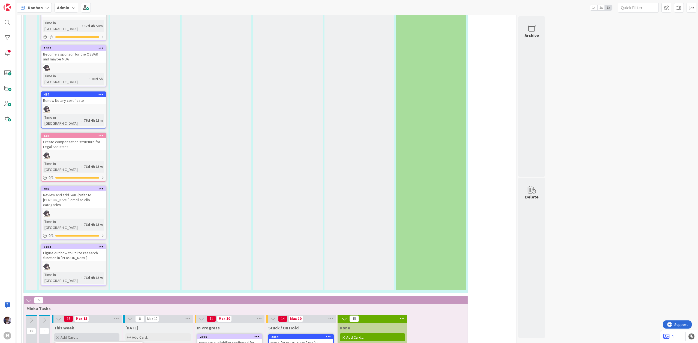
type textarea "x"
type textarea "[PERSON_NAME]: correct client payment to op. accnt.:"
type textarea "x"
type textarea "[PERSON_NAME]: correct client payment to op. accnt.: C"
type textarea "x"
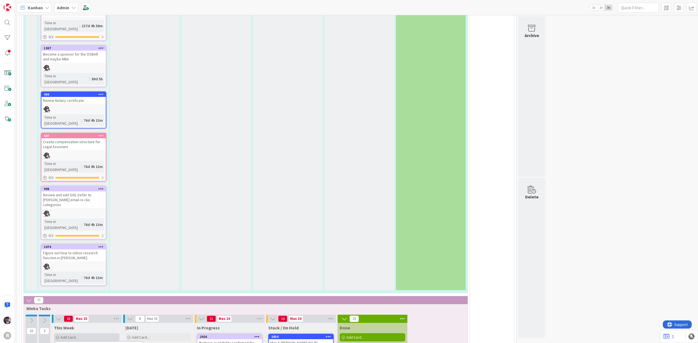
type textarea "[PERSON_NAME]: correct client payment to op. accnt.: Co"
type textarea "x"
type textarea "[PERSON_NAME]: correct client payment to op. accnt.: Coo"
type textarea "x"
type textarea "[PERSON_NAME]: correct client payment to op. accnt.: Coor"
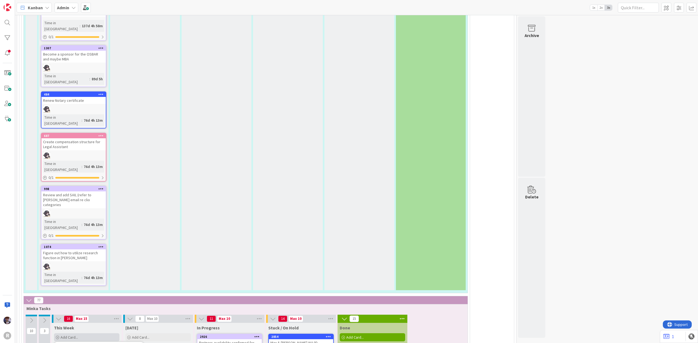
type textarea "x"
type textarea "[PERSON_NAME]: correct client payment to op. accnt.: Coord"
type textarea "x"
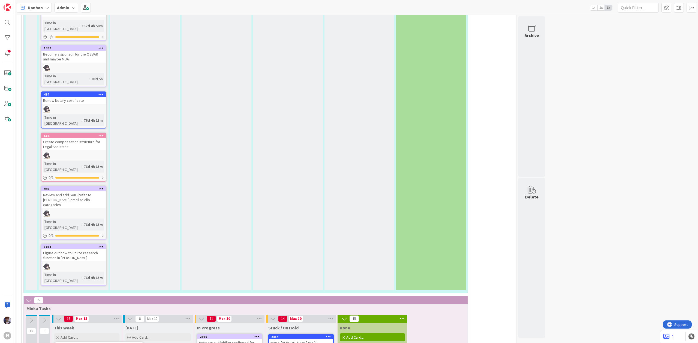
click at [108, 335] on span "Finance" at bounding box center [110, 339] width 67 height 8
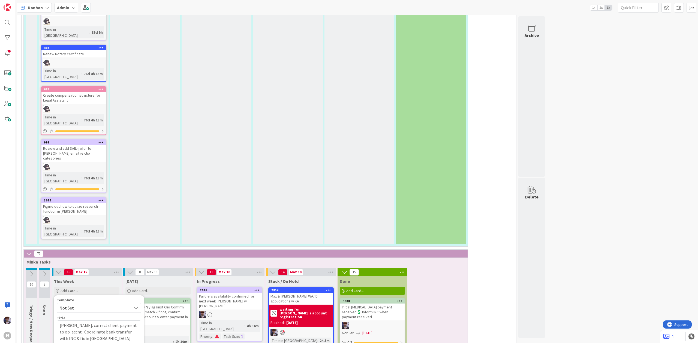
scroll to position [1366, 0]
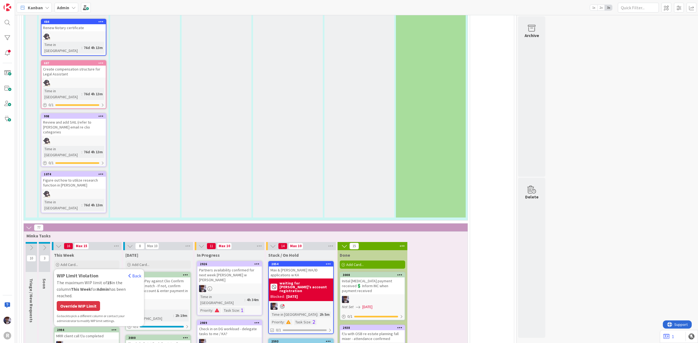
click at [95, 301] on div "Override WIP Limit" at bounding box center [78, 306] width 43 height 10
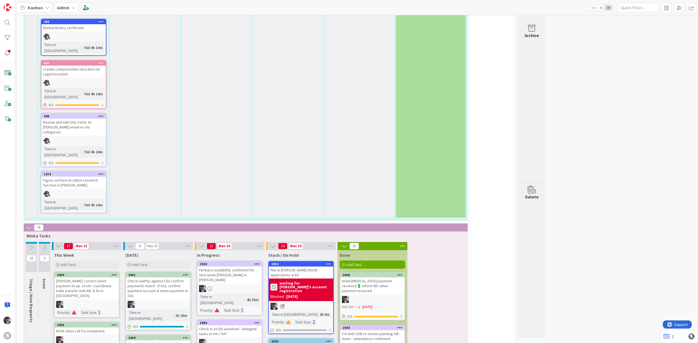
click at [90, 278] on div "[PERSON_NAME]: correct client payment to op. accnt.: Coordinate bank transfer w…" at bounding box center [87, 289] width 64 height 22
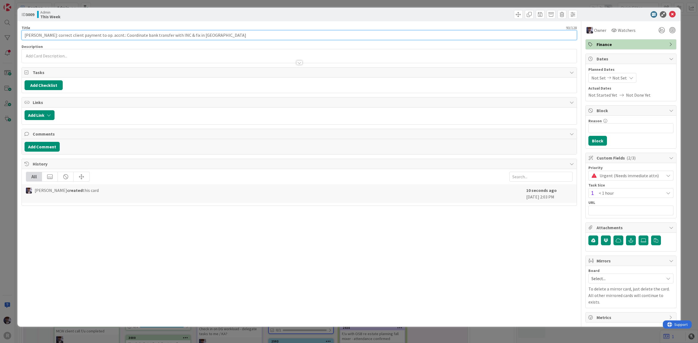
click at [202, 38] on input "[PERSON_NAME]: correct client payment to op. accnt.: Coordinate bank transfer w…" at bounding box center [299, 35] width 555 height 10
click at [11, 153] on div "ID 3009 Admin This Week Title 107 / 128 [PERSON_NAME]: correct client payment t…" at bounding box center [349, 171] width 698 height 343
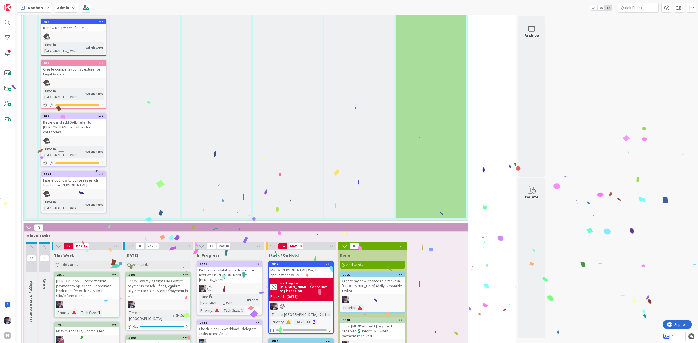
click at [381, 278] on div "Create my new finance role tasks in [GEOGRAPHIC_DATA] (daily & monthly tasks)" at bounding box center [372, 286] width 64 height 17
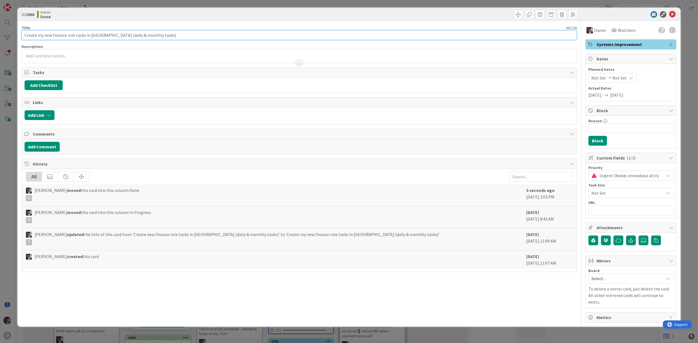
click at [200, 32] on input "Create my new finance role tasks in [GEOGRAPHIC_DATA] (daily & monthly tasks)" at bounding box center [299, 35] width 555 height 10
click at [14, 185] on div "ID 2966 Admin Done Title 89 / 128 Create my new finance role tasks in [GEOGRAPH…" at bounding box center [349, 171] width 698 height 343
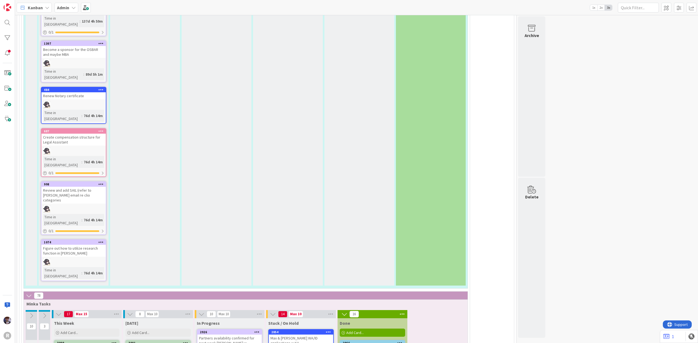
scroll to position [1366, 0]
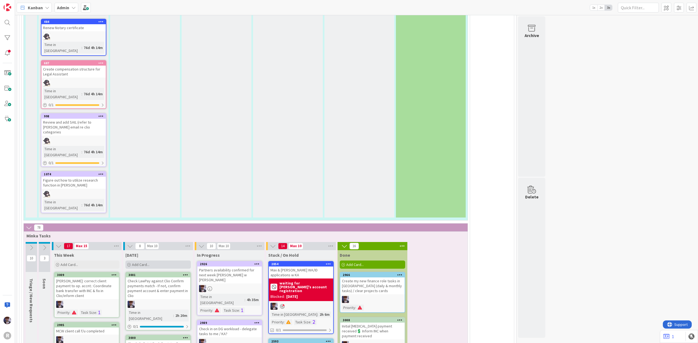
click at [163, 261] on div "Add Card..." at bounding box center [157, 265] width 65 height 8
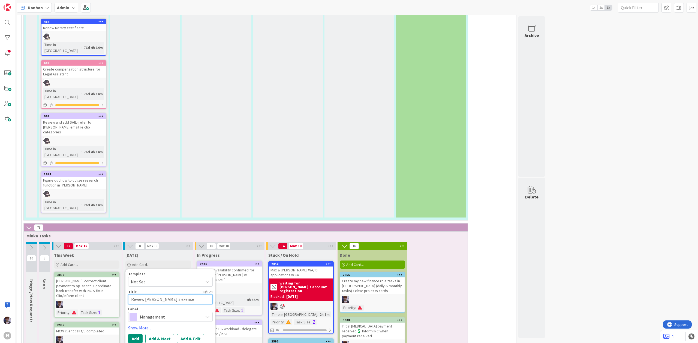
click at [169, 295] on textarea "Review [PERSON_NAME]'s exense questions" at bounding box center [170, 300] width 85 height 10
click at [161, 295] on textarea "Review [PERSON_NAME]'s exenses questions" at bounding box center [170, 300] width 85 height 10
click at [168, 313] on span "Management" at bounding box center [170, 317] width 61 height 8
click at [174, 295] on textarea "Review [PERSON_NAME]'s expenses questions" at bounding box center [170, 300] width 85 height 10
click at [197, 295] on textarea "Review [PERSON_NAME]'s expense questions" at bounding box center [170, 300] width 85 height 10
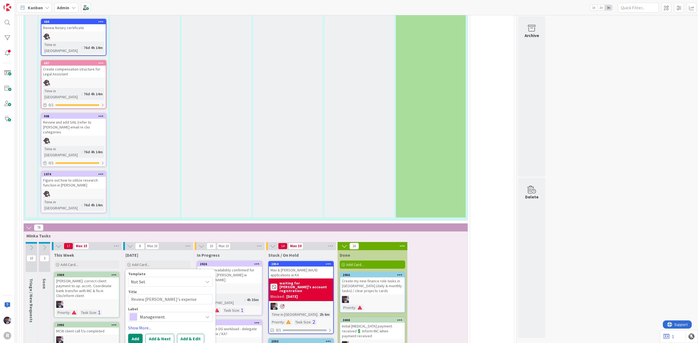
click at [187, 312] on div "Management" at bounding box center [170, 317] width 85 height 10
click at [143, 325] on link "Show More..." at bounding box center [170, 328] width 85 height 7
click at [147, 339] on div "Select..." at bounding box center [170, 344] width 85 height 10
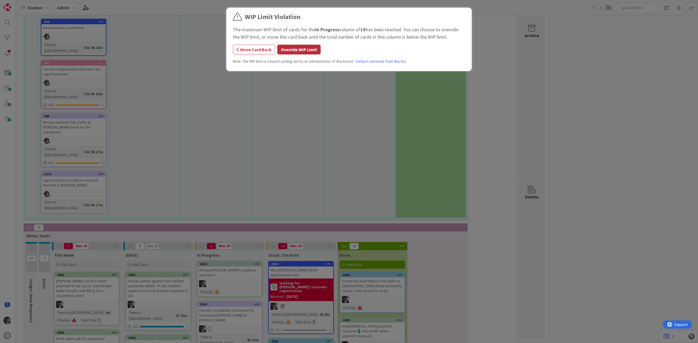
click at [290, 49] on button "Override WIP Limit" at bounding box center [298, 50] width 43 height 10
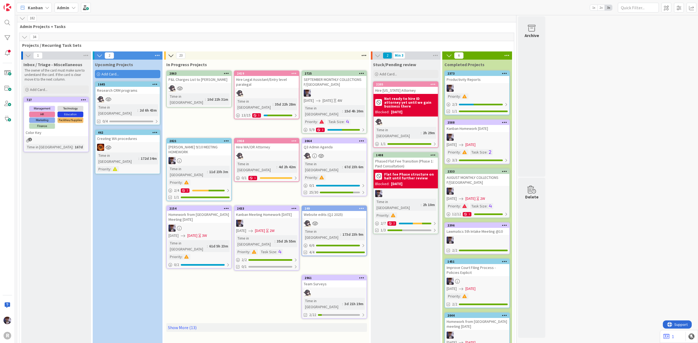
scroll to position [0, 0]
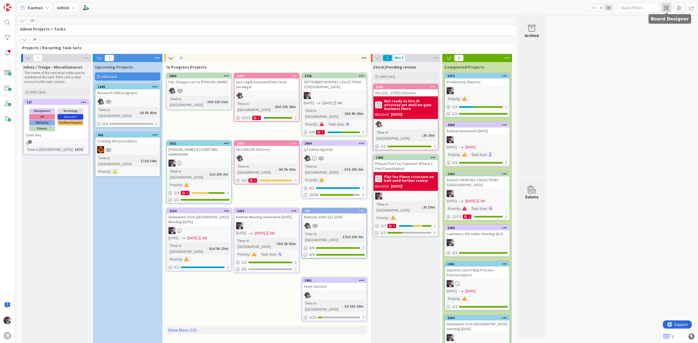
click at [666, 7] on span at bounding box center [666, 8] width 10 height 10
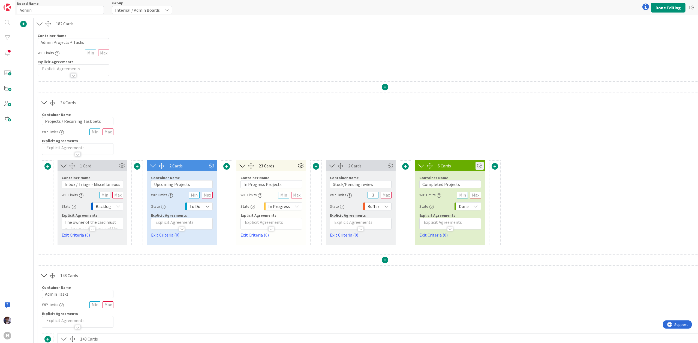
click at [480, 167] on icon at bounding box center [479, 166] width 8 height 8
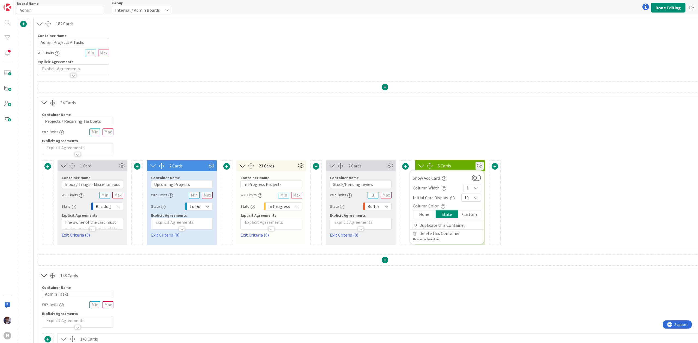
click at [469, 201] on div "10" at bounding box center [471, 198] width 20 height 8
click at [470, 289] on link "9" at bounding box center [470, 288] width 19 height 10
click at [657, 9] on button "Done Editing" at bounding box center [668, 8] width 35 height 10
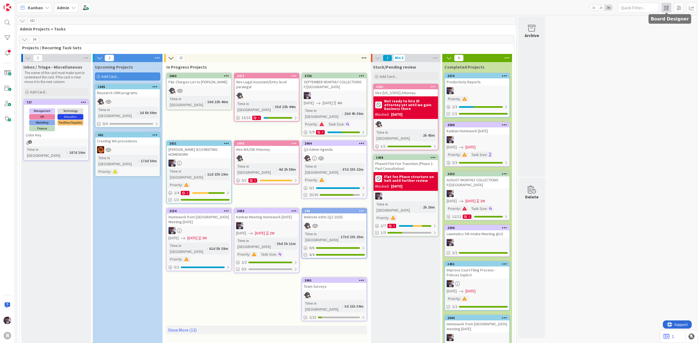
click at [669, 6] on span at bounding box center [666, 8] width 10 height 10
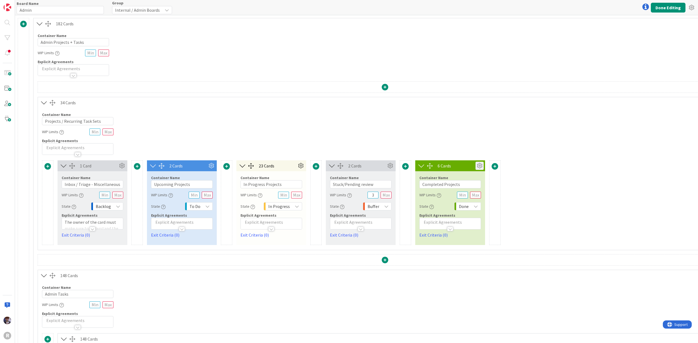
click at [479, 166] on icon at bounding box center [479, 166] width 8 height 8
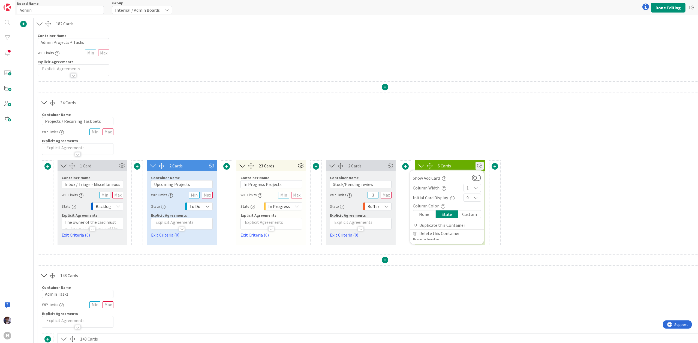
click at [478, 201] on div "9" at bounding box center [471, 198] width 17 height 8
click at [478, 259] on span "6" at bounding box center [476, 259] width 7 height 8
click at [672, 7] on button "Done Editing" at bounding box center [668, 8] width 35 height 10
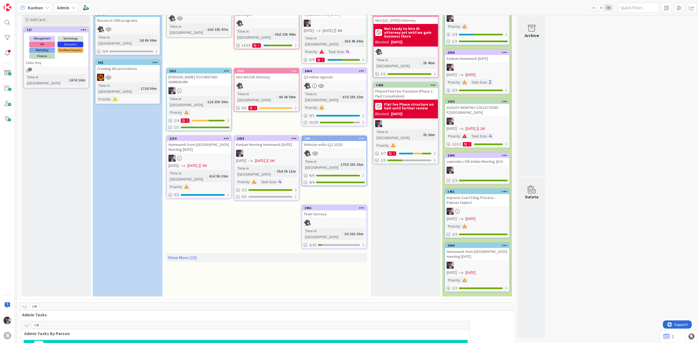
scroll to position [36, 0]
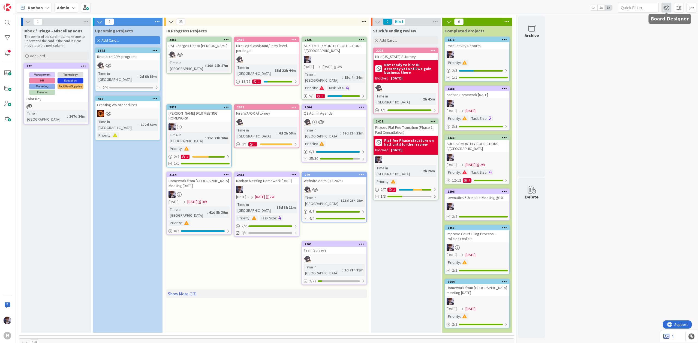
click at [668, 8] on span at bounding box center [666, 8] width 10 height 10
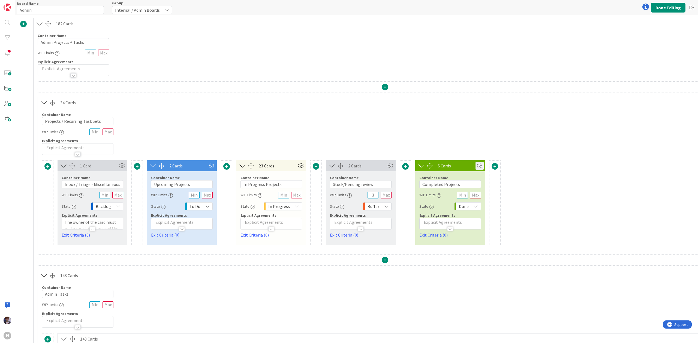
click at [478, 164] on icon at bounding box center [479, 166] width 8 height 8
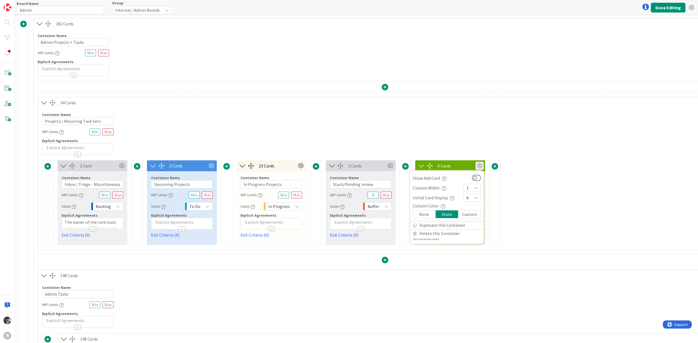
click at [474, 197] on icon at bounding box center [475, 198] width 4 height 4
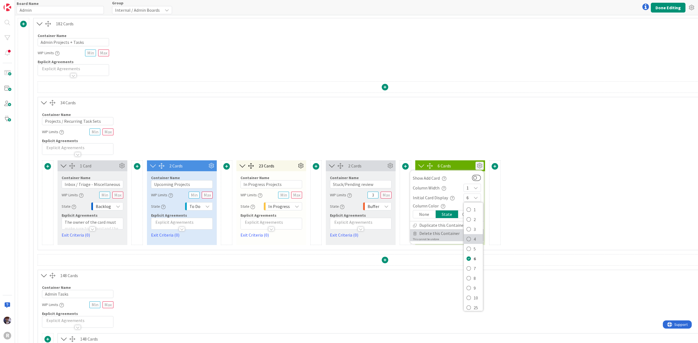
click at [470, 242] on icon at bounding box center [468, 239] width 4 height 8
click at [674, 4] on button "Done Editing" at bounding box center [668, 8] width 35 height 10
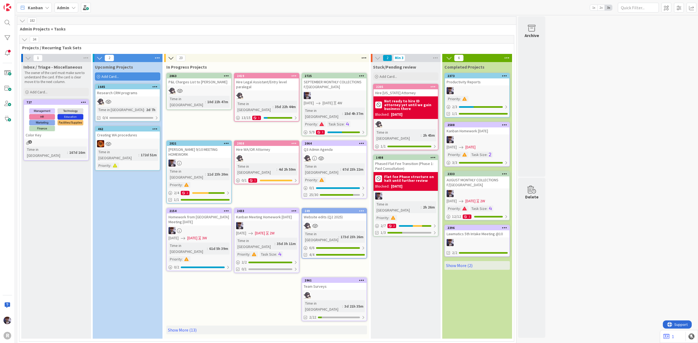
click at [24, 38] on icon at bounding box center [25, 40] width 6 height 6
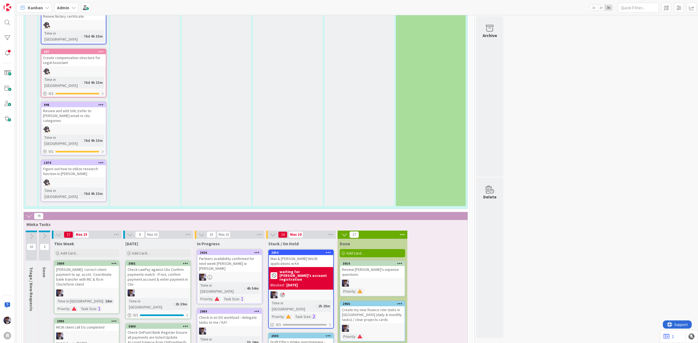
scroll to position [1054, 0]
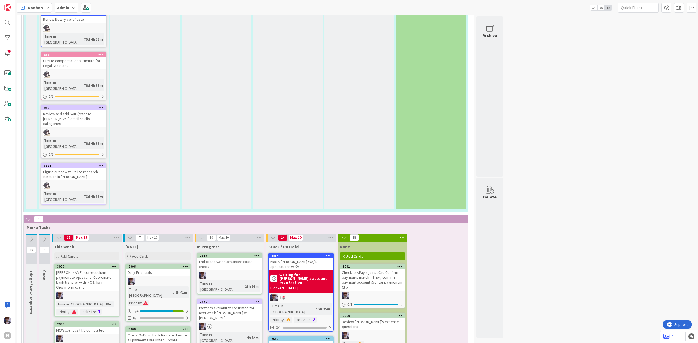
click at [163, 278] on div at bounding box center [158, 281] width 64 height 7
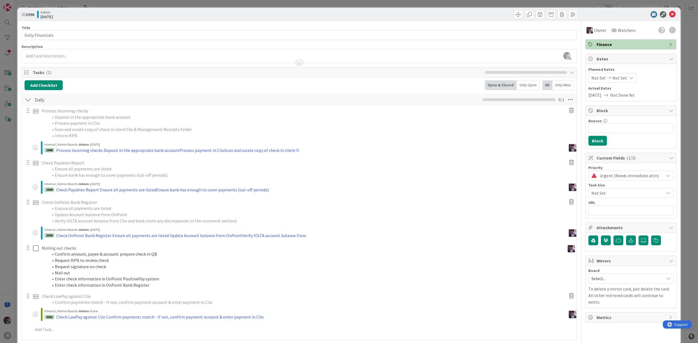
click at [10, 222] on div "ID 2996 Admin [DATE] Title 17 / 128 Daily Financials Description [PERSON_NAME] …" at bounding box center [349, 171] width 698 height 343
